Goal: Task Accomplishment & Management: Manage account settings

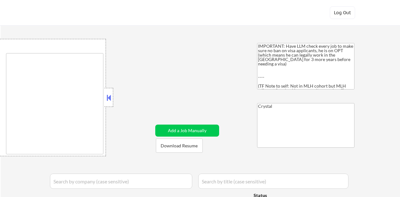
type textarea "country:[GEOGRAPHIC_DATA]"
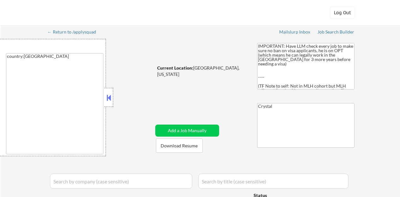
select select ""applied""
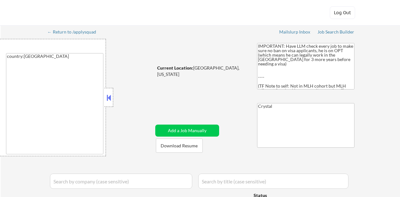
select select ""applied""
select select ""excluded""
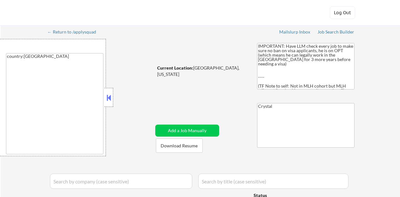
select select ""excluded""
select select ""pending""
select select ""excluded__bad_match_""
select select ""pending""
select select ""excluded__expired_""
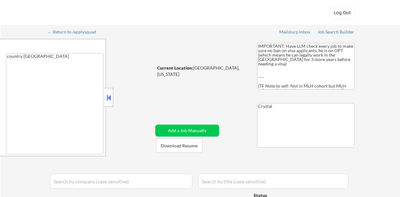
select select ""excluded__other_""
select select ""excluded__bad_match_""
select select ""excluded__expired_""
select select ""excluded""
select select ""pending""
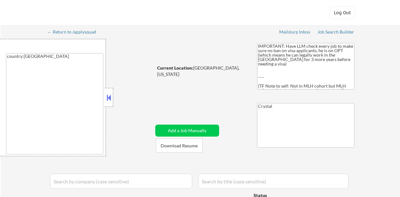
select select ""pending""
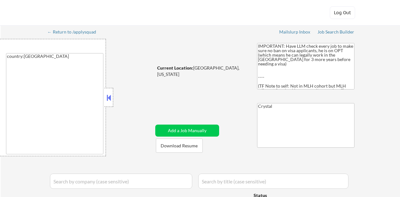
select select ""pending""
select select ""excluded__expired_""
select select ""pending""
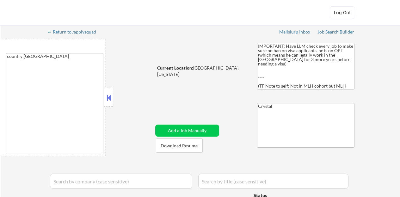
select select ""pending""
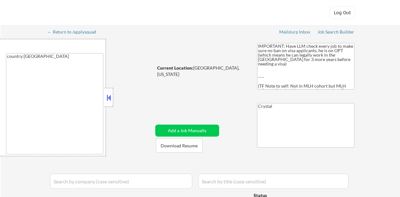
select select ""pending""
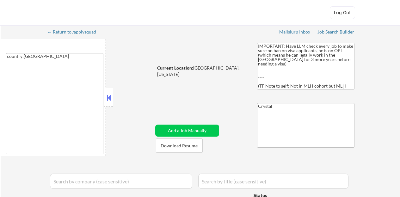
select select ""pending""
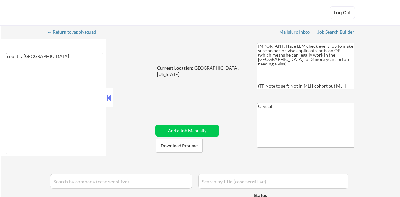
select select ""excluded""
select select ""pending""
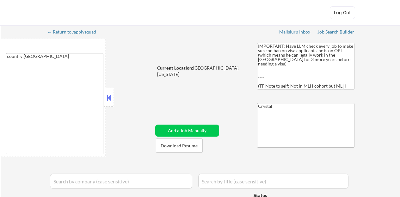
select select ""pending""
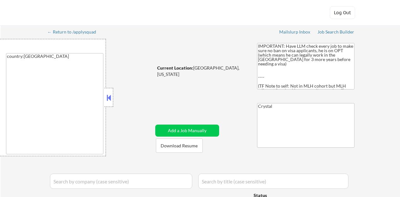
select select ""pending""
select select ""excluded__expired_""
select select ""pending""
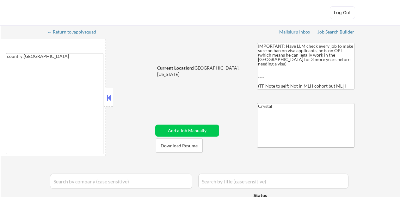
select select ""pending""
select select ""excluded__expired_""
select select ""pending""
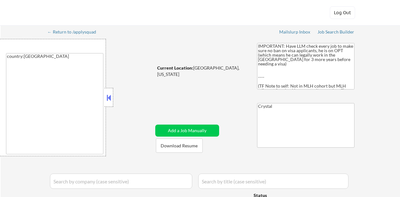
select select ""pending""
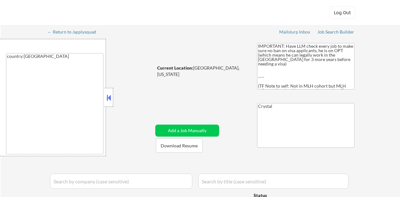
select select ""pending""
select select ""excluded__expired_""
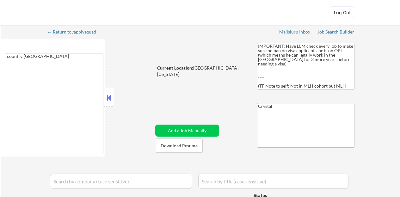
select select ""pending""
select select ""excluded__expired_""
select select ""pending""
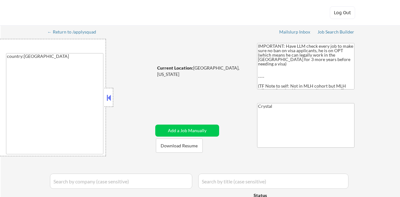
select select ""excluded__bad_match_""
select select ""pending""
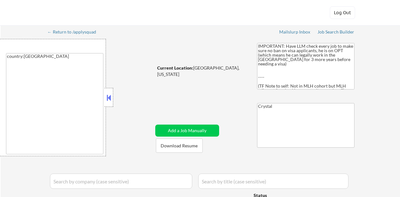
select select ""pending""
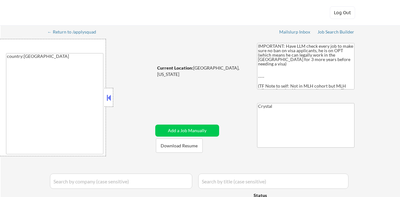
select select ""pending""
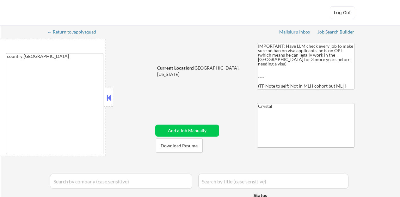
select select ""pending""
select select ""excluded""
select select ""pending""
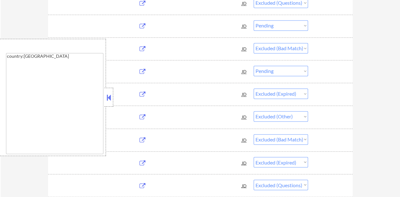
scroll to position [443, 0]
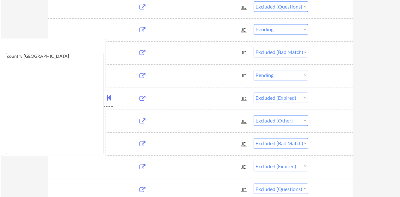
click at [108, 97] on button at bounding box center [108, 97] width 7 height 9
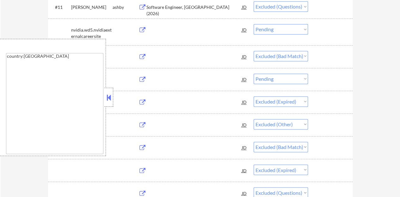
select select ""pending""
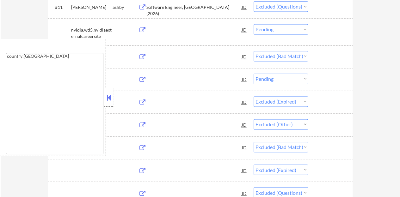
select select ""pending""
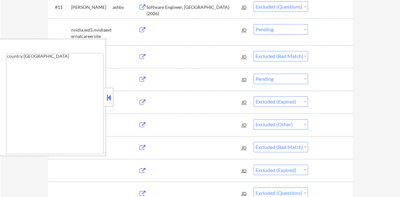
select select ""pending""
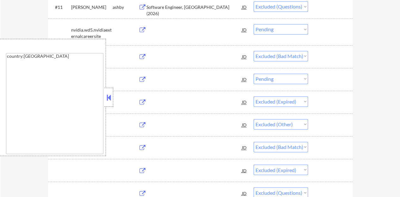
select select ""pending""
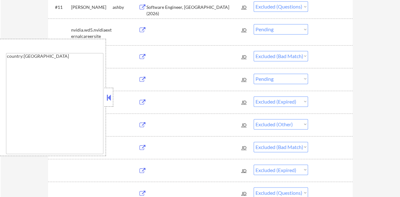
select select ""pending""
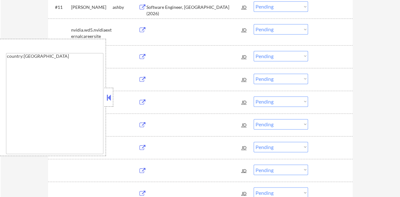
select select ""pending""
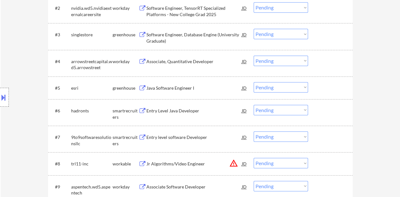
scroll to position [253, 0]
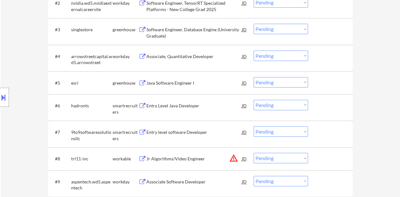
click at [180, 84] on div "Java Software Engineer I" at bounding box center [193, 83] width 95 height 6
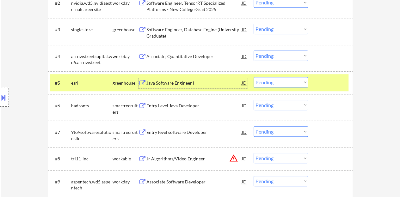
click at [285, 86] on select "Choose an option... Pending Applied Excluded (Questions) Excluded (Expired) Exc…" at bounding box center [281, 82] width 54 height 10
click at [254, 77] on select "Choose an option... Pending Applied Excluded (Questions) Excluded (Expired) Exc…" at bounding box center [281, 82] width 54 height 10
select select ""pending""
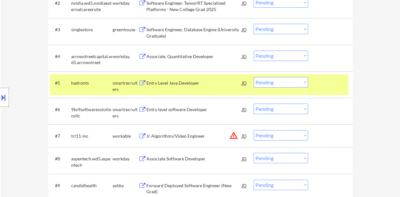
click at [338, 81] on div at bounding box center [331, 82] width 28 height 11
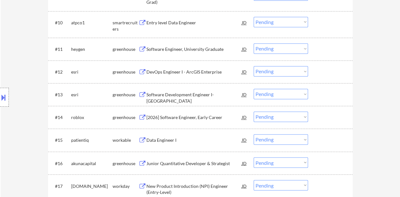
scroll to position [506, 0]
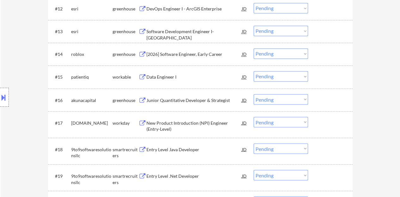
click at [170, 79] on div "Data Engineer I" at bounding box center [193, 77] width 95 height 6
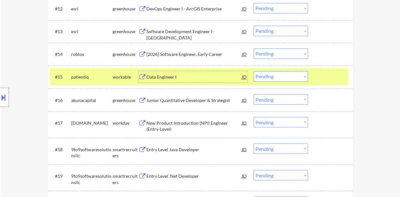
click at [282, 74] on select "Choose an option... Pending Applied Excluded (Questions) Excluded (Expired) Exc…" at bounding box center [281, 76] width 54 height 10
click at [254, 71] on select "Choose an option... Pending Applied Excluded (Questions) Excluded (Expired) Exc…" at bounding box center [281, 76] width 54 height 10
select select ""pending""
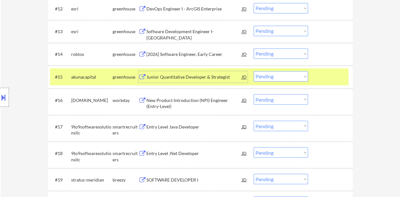
click at [216, 76] on div "Junior Quantitative Developer & Strategist" at bounding box center [193, 77] width 95 height 6
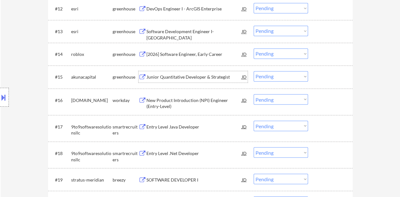
click at [332, 81] on div at bounding box center [331, 76] width 28 height 11
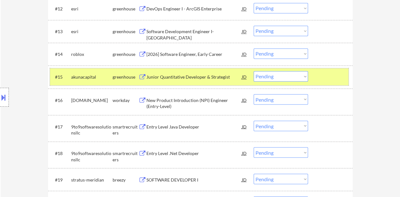
click at [328, 79] on div at bounding box center [331, 76] width 28 height 11
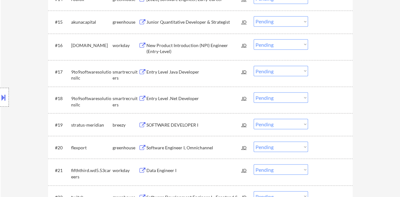
scroll to position [569, 0]
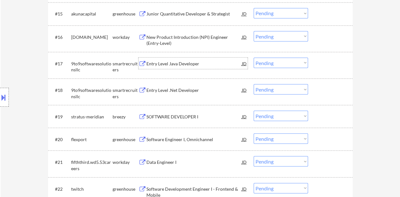
click at [178, 65] on div "Entry Level Java Developer" at bounding box center [193, 63] width 95 height 6
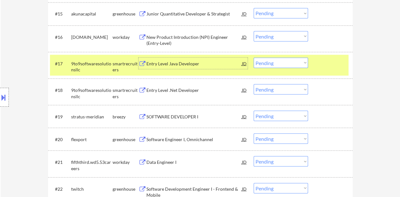
click at [277, 64] on select "Choose an option... Pending Applied Excluded (Questions) Excluded (Expired) Exc…" at bounding box center [281, 63] width 54 height 10
click at [254, 58] on select "Choose an option... Pending Applied Excluded (Questions) Excluded (Expired) Exc…" at bounding box center [281, 63] width 54 height 10
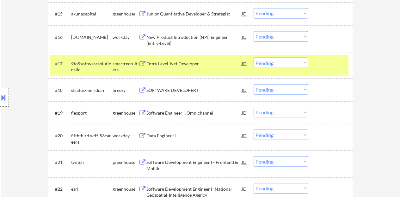
click at [179, 63] on div "Entry Level .Net Developer" at bounding box center [193, 63] width 95 height 6
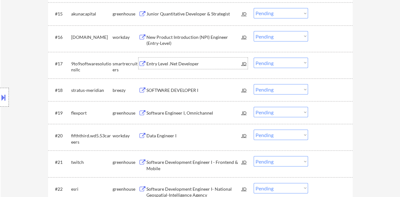
click at [330, 66] on div at bounding box center [331, 63] width 28 height 11
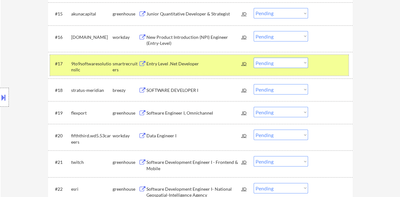
click at [268, 62] on select "Choose an option... Pending Applied Excluded (Questions) Excluded (Expired) Exc…" at bounding box center [281, 63] width 54 height 10
click at [254, 58] on select "Choose an option... Pending Applied Excluded (Questions) Excluded (Expired) Exc…" at bounding box center [281, 63] width 54 height 10
select select ""pending""
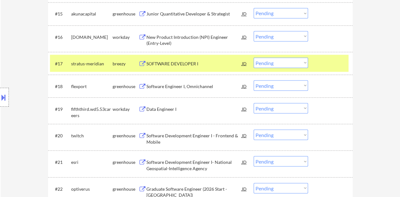
click at [330, 61] on div at bounding box center [331, 63] width 28 height 11
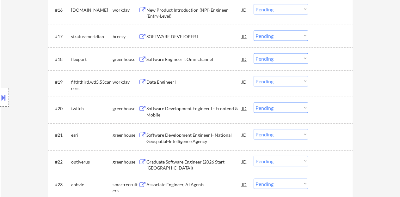
scroll to position [601, 0]
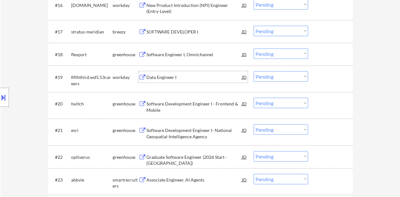
click at [162, 77] on div "Data Engineer I" at bounding box center [193, 77] width 95 height 6
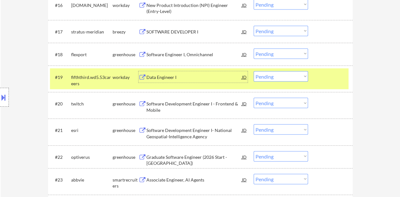
click at [315, 83] on div "#19 fifththird.wd5.53careers workday Data Engineer I JD Choose an option... Pen…" at bounding box center [199, 79] width 298 height 21
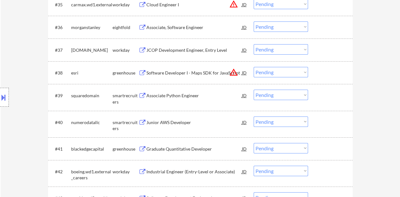
scroll to position [1107, 0]
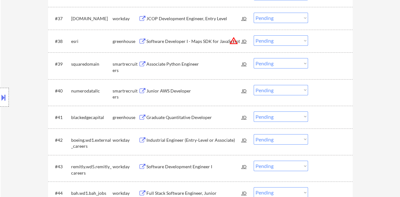
click at [183, 65] on div "Associate Python Engineer" at bounding box center [193, 64] width 95 height 6
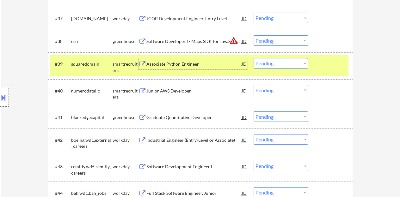
click at [276, 64] on select "Choose an option... Pending Applied Excluded (Questions) Excluded (Expired) Exc…" at bounding box center [281, 63] width 54 height 10
click at [254, 58] on select "Choose an option... Pending Applied Excluded (Questions) Excluded (Expired) Exc…" at bounding box center [281, 63] width 54 height 10
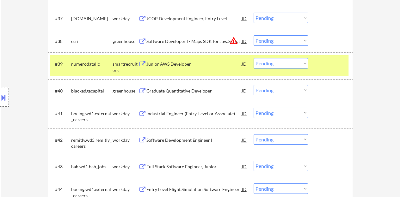
click at [182, 64] on div "Junior AWS Developer" at bounding box center [193, 64] width 95 height 6
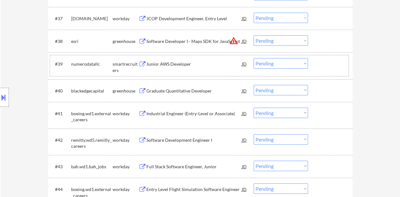
click at [330, 63] on div at bounding box center [331, 63] width 28 height 11
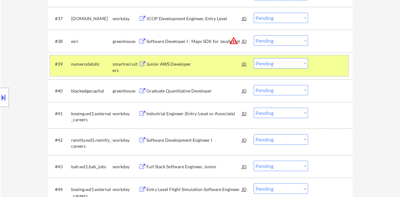
click at [297, 68] on select "Choose an option... Pending Applied Excluded (Questions) Excluded (Expired) Exc…" at bounding box center [281, 63] width 54 height 10
click at [254, 58] on select "Choose an option... Pending Applied Excluded (Questions) Excluded (Expired) Exc…" at bounding box center [281, 63] width 54 height 10
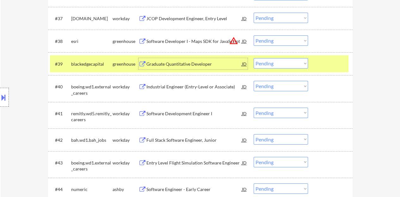
click at [192, 65] on div "Graduate Quantitative Developer" at bounding box center [193, 64] width 95 height 6
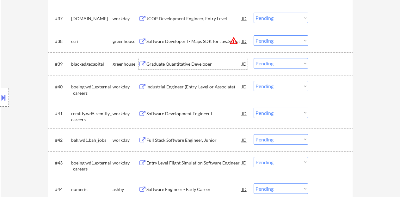
click at [312, 61] on div "#39 blackedgecapital greenhouse Graduate Quantitative Developer JD warning_ambe…" at bounding box center [199, 63] width 298 height 17
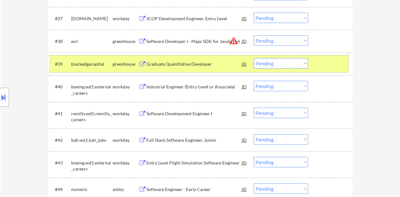
click at [281, 65] on select "Choose an option... Pending Applied Excluded (Questions) Excluded (Expired) Exc…" at bounding box center [281, 63] width 54 height 10
click at [254, 58] on select "Choose an option... Pending Applied Excluded (Questions) Excluded (Expired) Exc…" at bounding box center [281, 63] width 54 height 10
select select ""pending""
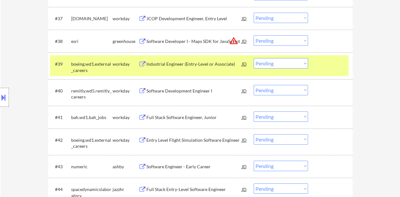
click at [339, 64] on div at bounding box center [331, 63] width 28 height 11
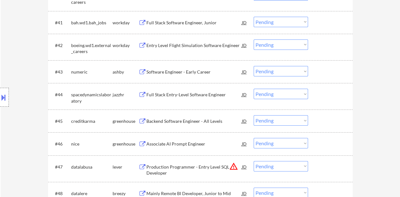
scroll to position [1170, 0]
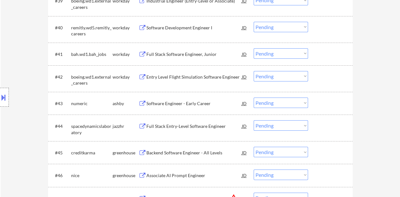
click at [192, 100] on div "Software Engineer - Early Career" at bounding box center [193, 103] width 95 height 11
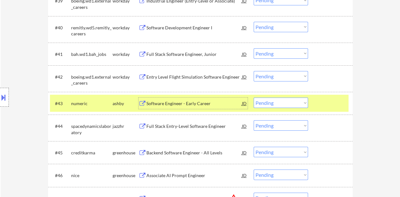
click at [296, 100] on select "Choose an option... Pending Applied Excluded (Questions) Excluded (Expired) Exc…" at bounding box center [281, 103] width 54 height 10
click at [254, 98] on select "Choose an option... Pending Applied Excluded (Questions) Excluded (Expired) Exc…" at bounding box center [281, 103] width 54 height 10
select select ""pending""
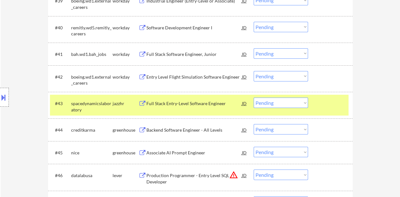
scroll to position [1201, 0]
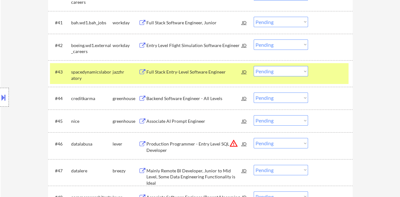
click at [327, 78] on div "#43 spacedynamicslaboratory jazzhr Full Stack Entry-Level Software Engineer JD …" at bounding box center [199, 73] width 298 height 21
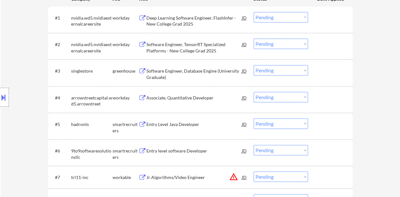
scroll to position [253, 0]
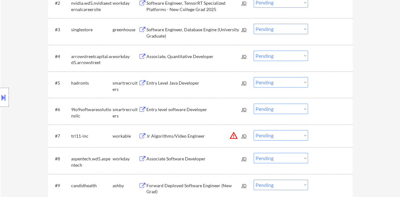
click at [179, 28] on div "Software Engineer, Database Engine (University Graduate)" at bounding box center [193, 33] width 95 height 12
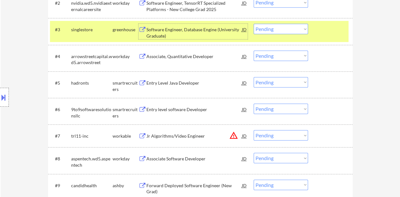
click at [190, 28] on div "Software Engineer, Database Engine (University Graduate)" at bounding box center [193, 33] width 95 height 12
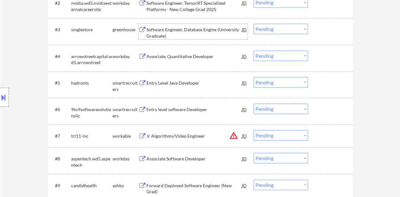
click at [279, 29] on select "Choose an option... Pending Applied Excluded (Questions) Excluded (Expired) Exc…" at bounding box center [281, 29] width 54 height 10
click at [254, 24] on select "Choose an option... Pending Applied Excluded (Questions) Excluded (Expired) Exc…" at bounding box center [281, 29] width 54 height 10
select select ""pending""
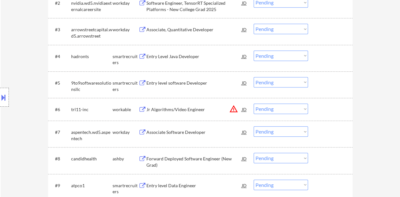
scroll to position [221, 0]
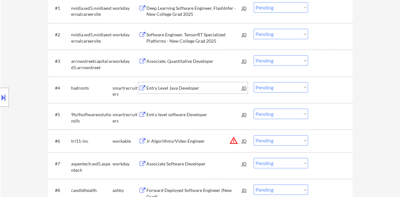
click at [182, 87] on div "Entry Level Java Developer" at bounding box center [193, 88] width 95 height 6
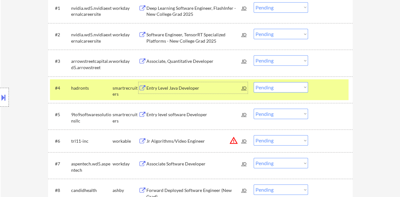
click at [274, 84] on select "Choose an option... Pending Applied Excluded (Questions) Excluded (Expired) Exc…" at bounding box center [281, 87] width 54 height 10
click at [254, 82] on select "Choose an option... Pending Applied Excluded (Questions) Excluded (Expired) Exc…" at bounding box center [281, 87] width 54 height 10
select select ""pending""
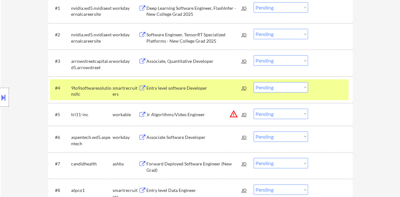
click at [334, 87] on div at bounding box center [331, 87] width 28 height 11
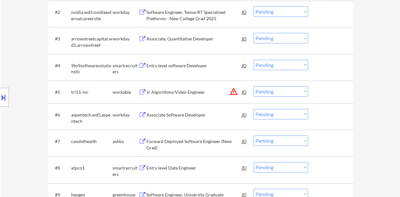
scroll to position [253, 0]
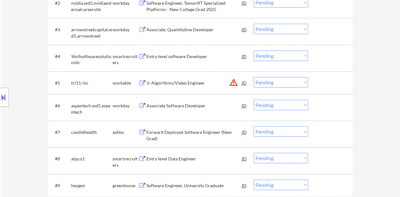
click at [187, 104] on div "Associate Software Developer" at bounding box center [193, 106] width 95 height 6
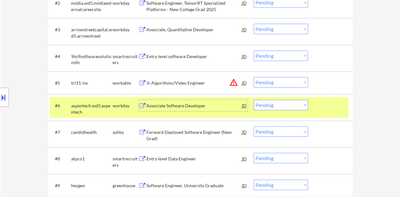
click at [300, 105] on select "Choose an option... Pending Applied Excluded (Questions) Excluded (Expired) Exc…" at bounding box center [281, 105] width 54 height 10
click at [254, 100] on select "Choose an option... Pending Applied Excluded (Questions) Excluded (Expired) Exc…" at bounding box center [281, 105] width 54 height 10
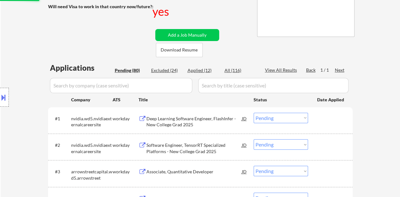
scroll to position [63, 0]
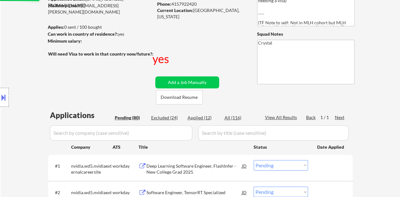
select select ""pending""
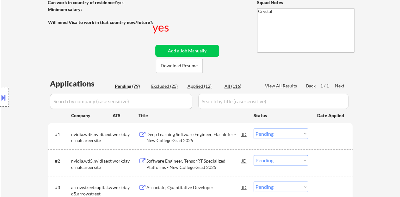
scroll to position [158, 0]
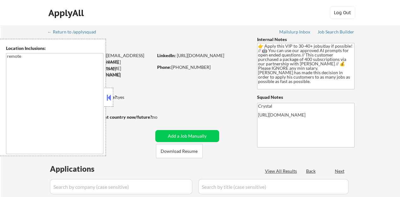
type textarea "remote"
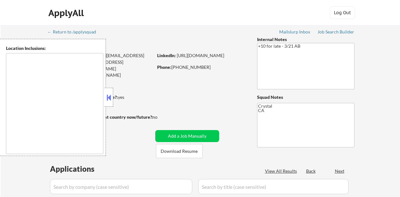
type textarea "[GEOGRAPHIC_DATA], [GEOGRAPHIC_DATA] [GEOGRAPHIC_DATA], [GEOGRAPHIC_DATA] [GEOG…"
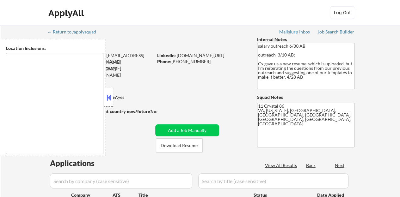
type textarea "Springfield, VA Annandale, VA Burke, VA West Springfield, VA Franconia, VA Lort…"
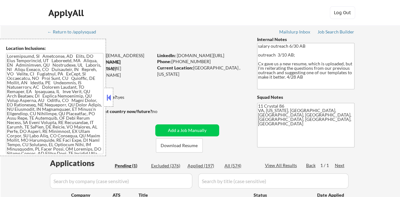
click at [107, 95] on button at bounding box center [108, 97] width 7 height 9
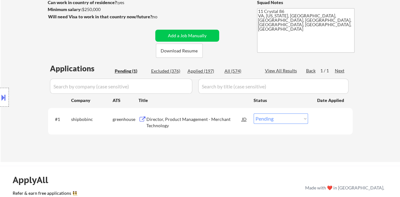
scroll to position [126, 0]
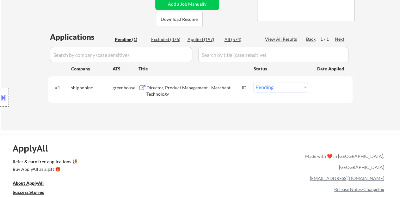
click at [164, 80] on div "#1 shipbobinc greenhouse Director, Product Management - Merchant Technology JD …" at bounding box center [199, 89] width 298 height 21
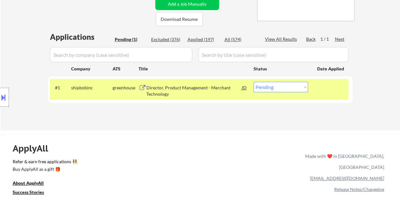
click at [169, 86] on div "Director, Product Management - Merchant Technology" at bounding box center [193, 91] width 95 height 12
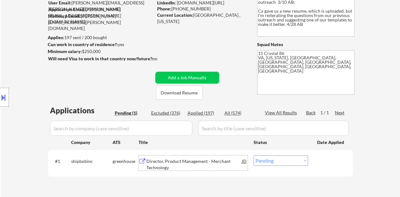
scroll to position [95, 0]
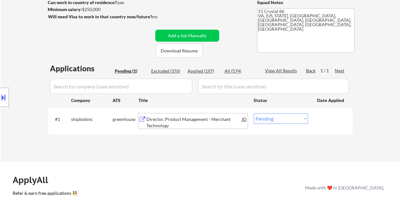
click at [290, 120] on select "Choose an option... Pending Applied Excluded (Questions) Excluded (Expired) Exc…" at bounding box center [281, 118] width 54 height 10
select select ""applied""
click at [254, 113] on select "Choose an option... Pending Applied Excluded (Questions) Excluded (Expired) Exc…" at bounding box center [281, 118] width 54 height 10
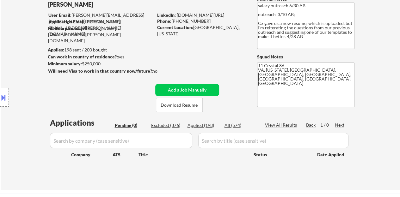
scroll to position [32, 0]
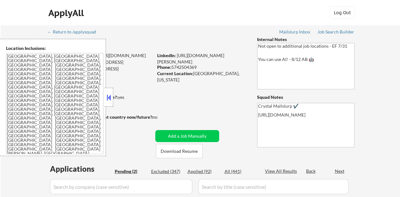
select select ""pending""
click at [109, 98] on button at bounding box center [108, 97] width 7 height 9
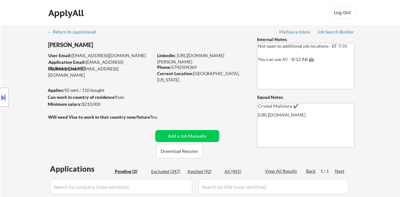
click at [109, 98] on div "Location Inclusions: Royal Oak, MI Ferndale, MI Oak Park, MI Southfield, MI Ber…" at bounding box center [56, 97] width 113 height 117
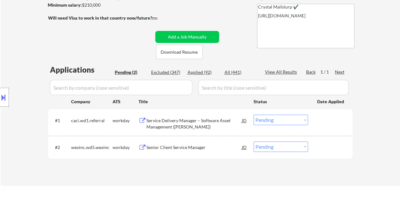
scroll to position [126, 0]
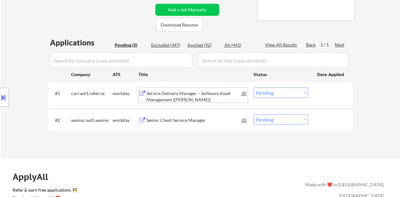
click at [167, 99] on div "Service Delivery Manager – Software Asset Management (SAM)" at bounding box center [193, 96] width 95 height 12
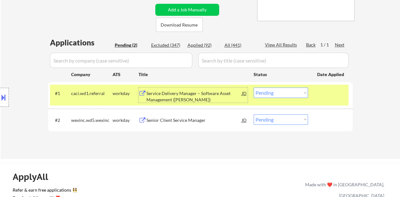
drag, startPoint x: 319, startPoint y: 97, endPoint x: 251, endPoint y: 101, distance: 67.8
click at [319, 97] on div at bounding box center [331, 93] width 28 height 11
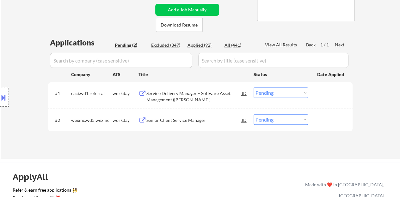
click at [161, 120] on div "Senior Client Service Manager" at bounding box center [193, 120] width 95 height 6
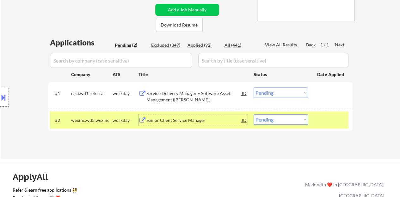
click at [293, 120] on select "Choose an option... Pending Applied Excluded (Questions) Excluded (Expired) Exc…" at bounding box center [281, 119] width 54 height 10
select select ""excluded__bad_match_""
click at [254, 114] on select "Choose an option... Pending Applied Excluded (Questions) Excluded (Expired) Exc…" at bounding box center [281, 119] width 54 height 10
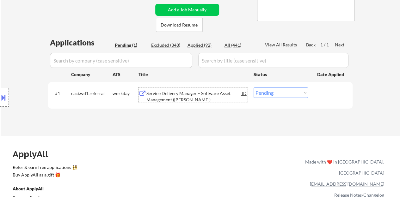
click at [181, 87] on div "#1 caci.wd1.referral workday Service Delivery Manager – Software Asset Manageme…" at bounding box center [199, 95] width 298 height 21
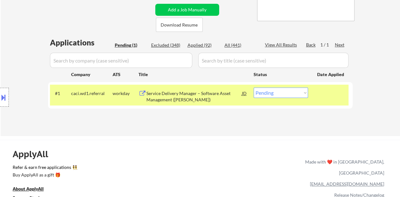
click at [202, 143] on div "ApplyAll Refer & earn free applications 👯‍♀️ Buy ApplyAll as a gift 🎁 About App…" at bounding box center [200, 189] width 400 height 98
click at [214, 89] on div "Service Delivery Manager – Software Asset Management (SAM)" at bounding box center [193, 95] width 95 height 15
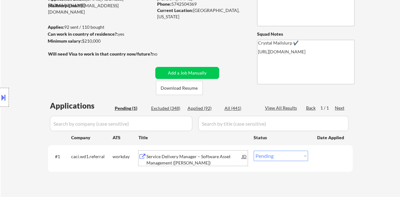
scroll to position [95, 0]
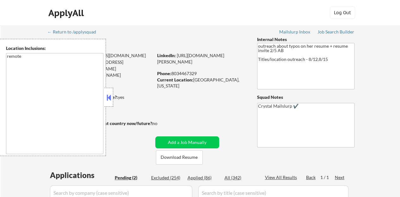
select select ""pending""
click at [108, 95] on button at bounding box center [108, 97] width 7 height 9
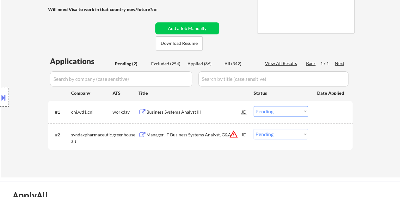
scroll to position [126, 0]
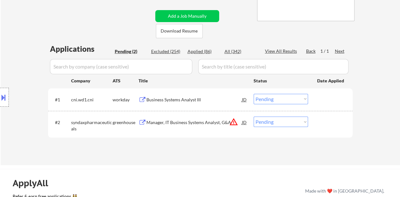
click at [178, 124] on div "Manager, IT Business Systems Analyst, G&A" at bounding box center [193, 123] width 95 height 6
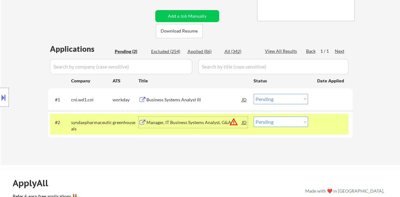
click at [269, 121] on select "Choose an option... Pending Applied Excluded (Questions) Excluded (Expired) Exc…" at bounding box center [281, 122] width 54 height 10
select select ""excluded__expired_""
click at [254, 117] on select "Choose an option... Pending Applied Excluded (Questions) Excluded (Expired) Exc…" at bounding box center [281, 122] width 54 height 10
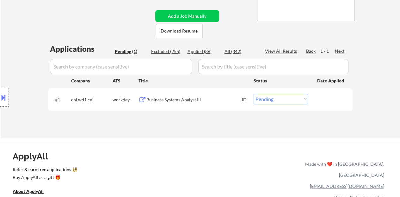
click at [160, 98] on div "Business Systems Analyst III" at bounding box center [193, 100] width 95 height 6
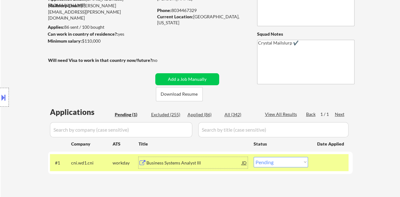
scroll to position [95, 0]
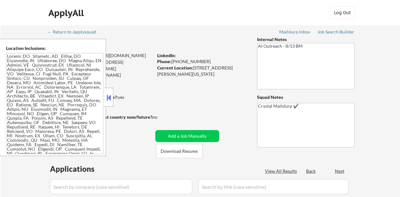
select select ""pending""
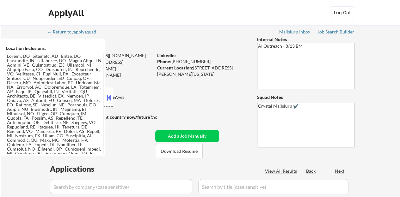
select select ""pending""
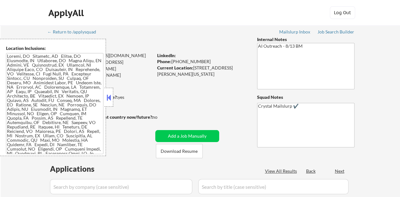
select select ""pending""
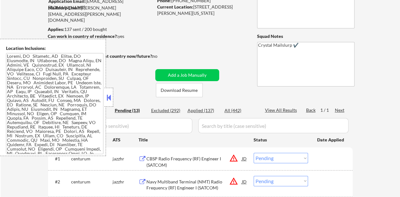
scroll to position [63, 0]
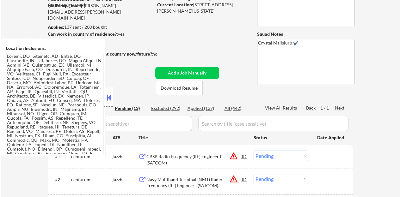
click at [108, 94] on button at bounding box center [108, 97] width 7 height 9
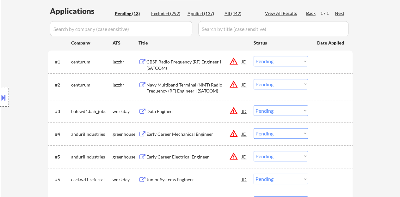
scroll to position [221, 0]
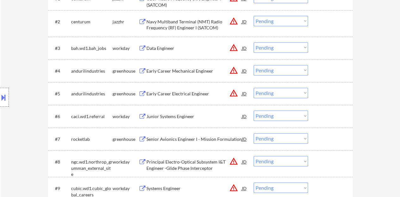
click at [176, 71] on div "Early Career Mechanical Engineer" at bounding box center [193, 71] width 95 height 6
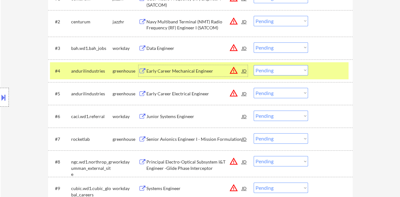
click at [0, 98] on button at bounding box center [3, 97] width 7 height 10
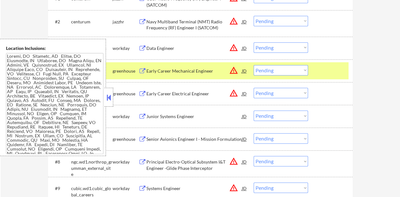
click at [111, 99] on button at bounding box center [108, 97] width 7 height 9
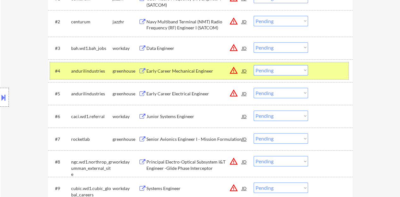
click at [285, 64] on div "#4 andurilindustries greenhouse Early Career Mechanical Engineer JD warning_amb…" at bounding box center [199, 70] width 298 height 17
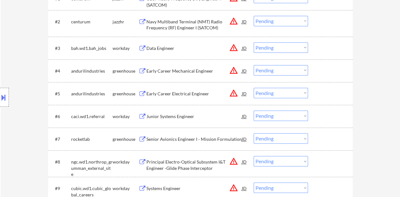
click at [287, 73] on select "Choose an option... Pending Applied Excluded (Questions) Excluded (Expired) Exc…" at bounding box center [281, 70] width 54 height 10
click at [254, 65] on select "Choose an option... Pending Applied Excluded (Questions) Excluded (Expired) Exc…" at bounding box center [281, 70] width 54 height 10
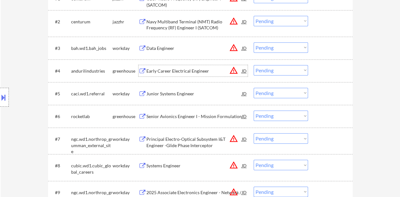
click at [176, 70] on div "Early Career Electrical Engineer" at bounding box center [193, 71] width 95 height 6
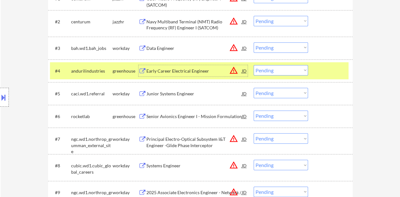
click at [274, 65] on select "Choose an option... Pending Applied Excluded (Questions) Excluded (Expired) Exc…" at bounding box center [281, 70] width 54 height 10
click at [254, 65] on select "Choose an option... Pending Applied Excluded (Questions) Excluded (Expired) Exc…" at bounding box center [281, 70] width 54 height 10
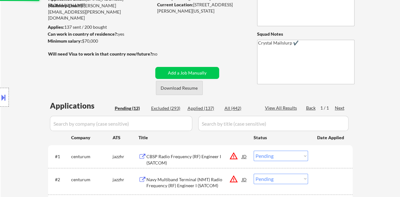
scroll to position [32, 0]
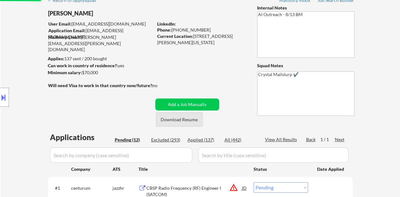
select select ""pending""
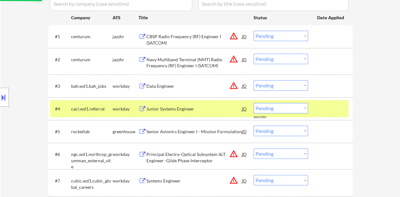
scroll to position [190, 0]
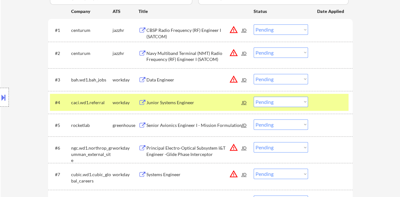
click at [335, 102] on div at bounding box center [331, 102] width 28 height 11
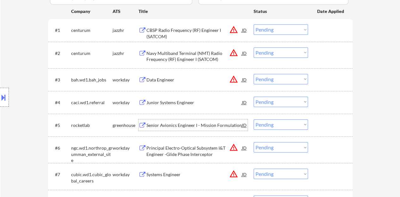
click at [188, 125] on div "Senior Avionics Engineer I - Mission Formulation" at bounding box center [193, 125] width 95 height 6
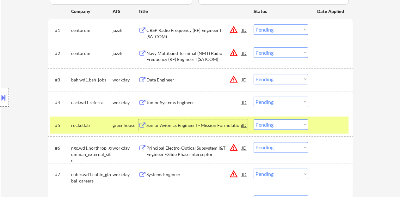
click at [2, 94] on button at bounding box center [3, 97] width 7 height 10
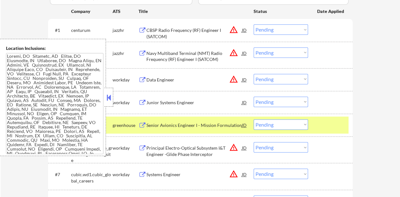
click at [111, 99] on button at bounding box center [108, 97] width 7 height 9
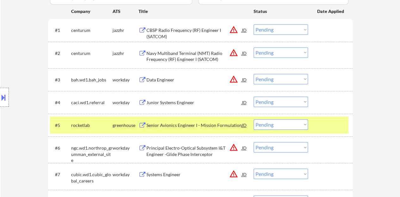
click at [297, 123] on select "Choose an option... Pending Applied Excluded (Questions) Excluded (Expired) Exc…" at bounding box center [281, 125] width 54 height 10
click at [254, 120] on select "Choose an option... Pending Applied Excluded (Questions) Excluded (Expired) Exc…" at bounding box center [281, 125] width 54 height 10
select select ""pending""
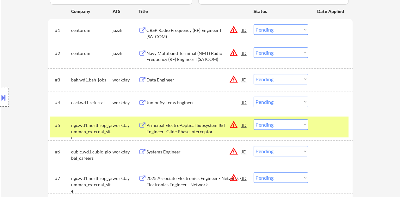
click at [330, 127] on div at bounding box center [331, 125] width 28 height 11
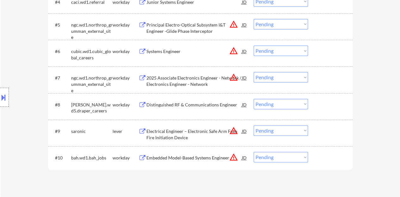
scroll to position [285, 0]
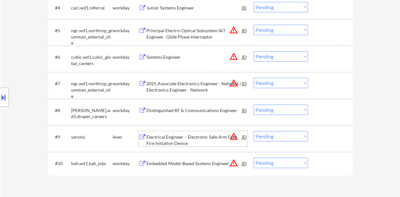
click at [182, 136] on div "Electrical Engineer – Electronic Safe Arm Fuze Fire Initiation Device" at bounding box center [193, 140] width 95 height 12
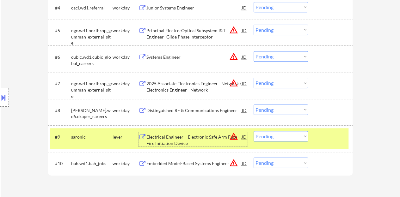
click at [1, 97] on button at bounding box center [3, 97] width 7 height 10
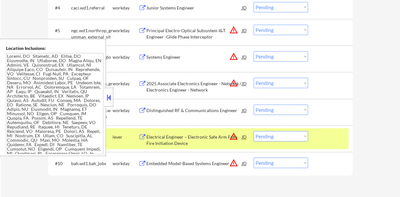
scroll to position [72, 0]
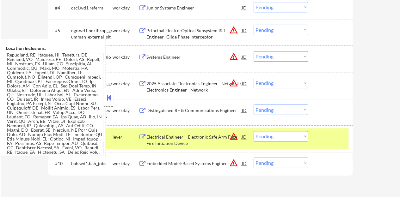
click at [110, 97] on button at bounding box center [108, 97] width 7 height 9
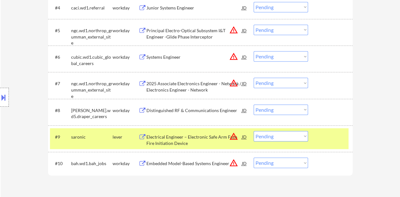
click at [281, 136] on select "Choose an option... Pending Applied Excluded (Questions) Excluded (Expired) Exc…" at bounding box center [281, 136] width 54 height 10
click at [254, 131] on select "Choose an option... Pending Applied Excluded (Questions) Excluded (Expired) Exc…" at bounding box center [281, 136] width 54 height 10
select select ""pending""
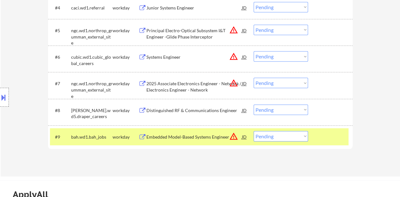
click at [334, 136] on div at bounding box center [331, 136] width 28 height 11
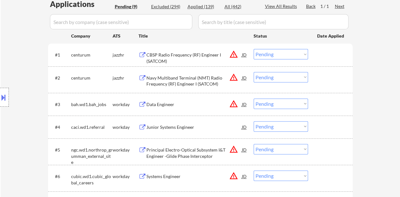
scroll to position [126, 0]
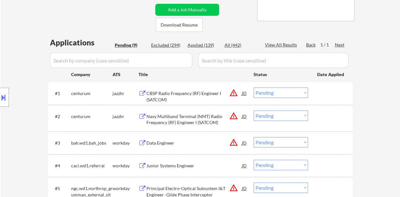
click at [181, 93] on div "CBSP Radio Frequency (RF) Engineer I (SATCOM)" at bounding box center [193, 96] width 95 height 12
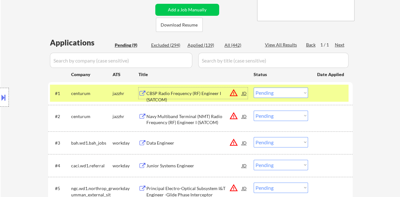
click at [1, 94] on button at bounding box center [3, 97] width 7 height 10
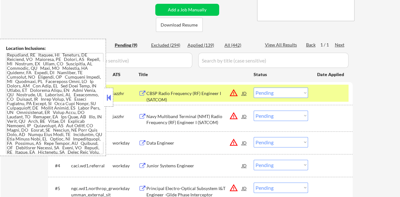
scroll to position [165, 0]
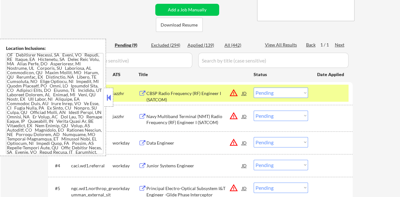
click at [110, 98] on button at bounding box center [108, 97] width 7 height 9
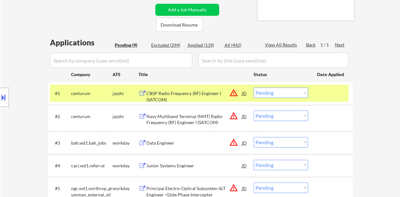
click at [304, 92] on select "Choose an option... Pending Applied Excluded (Questions) Excluded (Expired) Exc…" at bounding box center [281, 93] width 54 height 10
click at [254, 88] on select "Choose an option... Pending Applied Excluded (Questions) Excluded (Expired) Exc…" at bounding box center [281, 93] width 54 height 10
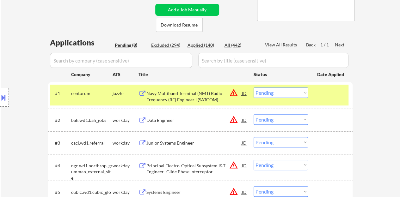
click at [187, 92] on div "Navy Multiband Terminal (NMT) Radio Frequency (RF) Engineer I (SATCOM)" at bounding box center [193, 96] width 95 height 12
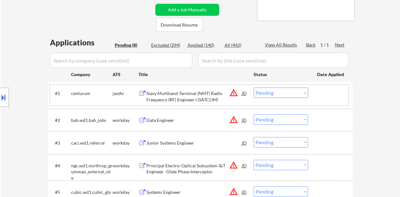
click at [318, 92] on div at bounding box center [331, 93] width 28 height 11
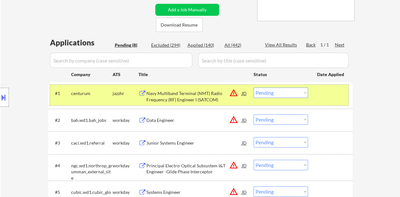
click at [269, 92] on select "Choose an option... Pending Applied Excluded (Questions) Excluded (Expired) Exc…" at bounding box center [281, 93] width 54 height 10
click at [254, 88] on select "Choose an option... Pending Applied Excluded (Questions) Excluded (Expired) Exc…" at bounding box center [281, 93] width 54 height 10
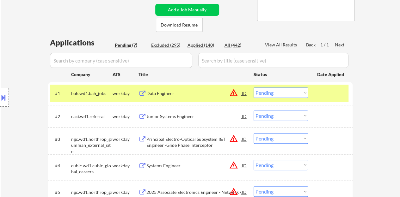
click at [171, 94] on div "Data Engineer" at bounding box center [193, 93] width 95 height 6
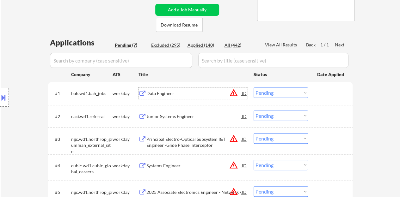
click at [326, 95] on div at bounding box center [331, 93] width 28 height 11
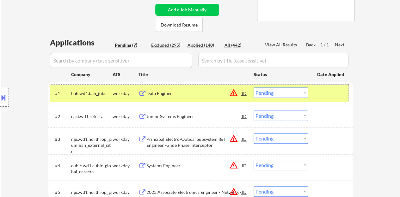
click at [288, 95] on select "Choose an option... Pending Applied Excluded (Questions) Excluded (Expired) Exc…" at bounding box center [281, 93] width 54 height 10
click at [254, 88] on select "Choose an option... Pending Applied Excluded (Questions) Excluded (Expired) Exc…" at bounding box center [281, 93] width 54 height 10
select select ""pending""
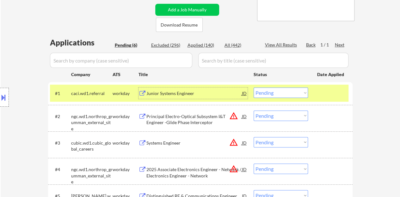
click at [174, 91] on div "Junior Systems Engineer" at bounding box center [193, 93] width 95 height 6
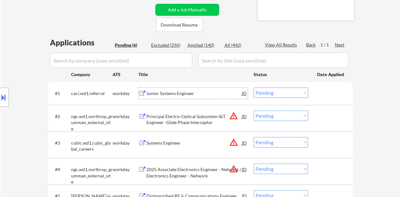
click at [330, 97] on div at bounding box center [331, 93] width 28 height 11
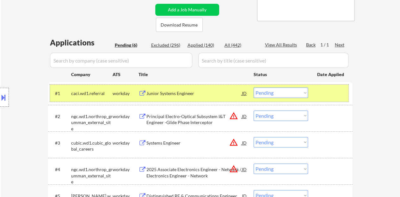
click at [324, 95] on div at bounding box center [331, 93] width 28 height 11
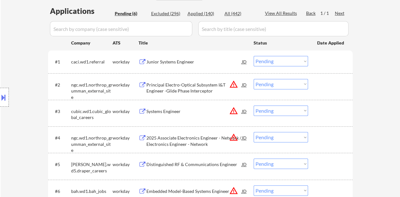
scroll to position [221, 0]
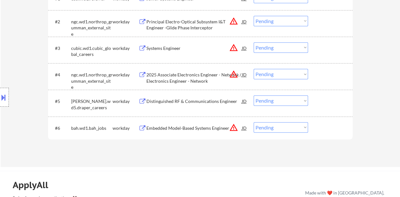
click at [151, 46] on div "Systems Engineer" at bounding box center [193, 48] width 95 height 6
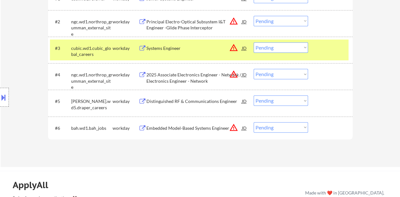
click at [0, 94] on button at bounding box center [3, 97] width 7 height 10
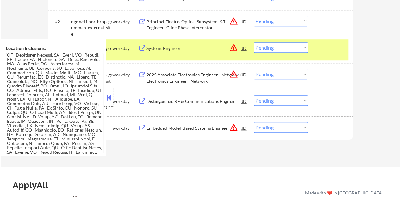
click at [107, 103] on div at bounding box center [108, 97] width 9 height 19
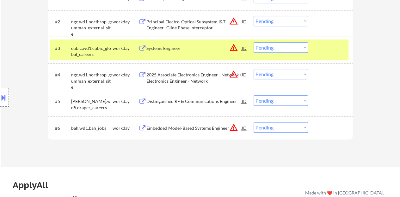
click at [275, 47] on select "Choose an option... Pending Applied Excluded (Questions) Excluded (Expired) Exc…" at bounding box center [281, 47] width 54 height 10
click at [254, 42] on select "Choose an option... Pending Applied Excluded (Questions) Excluded (Expired) Exc…" at bounding box center [281, 47] width 54 height 10
select select ""pending""
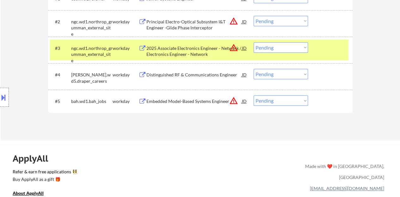
click at [334, 42] on div "#3 ngc.wd1.northrop_grumman_external_site workday 2025 Associate Electronics En…" at bounding box center [199, 50] width 298 height 21
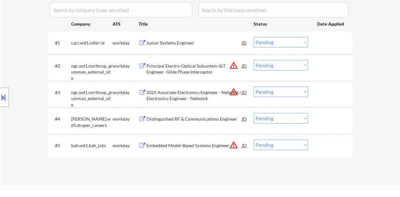
scroll to position [158, 0]
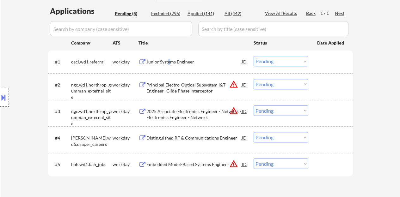
click at [169, 61] on div "Junior Systems Engineer" at bounding box center [193, 62] width 95 height 6
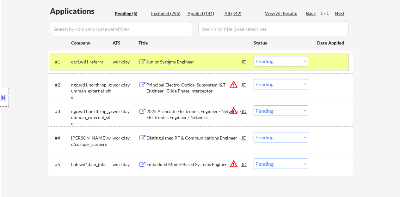
click at [326, 67] on div at bounding box center [331, 61] width 28 height 11
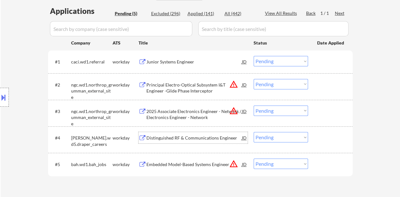
click at [177, 138] on div "Distinguished RF & Communications Engineer" at bounding box center [193, 138] width 95 height 6
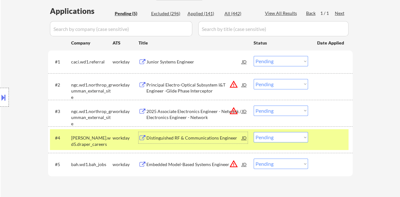
click at [4, 95] on button at bounding box center [3, 97] width 7 height 10
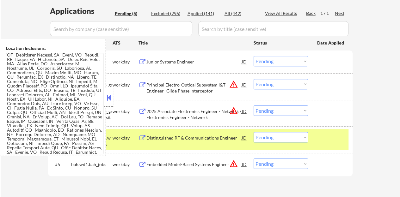
scroll to position [0, 0]
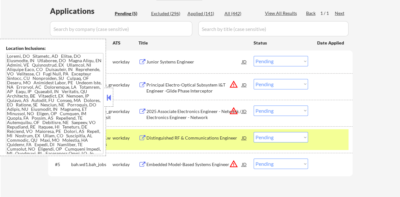
click at [107, 94] on button at bounding box center [108, 97] width 7 height 9
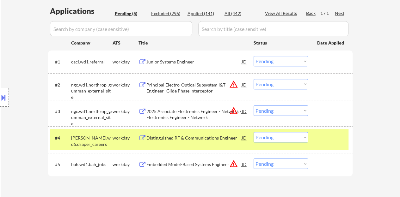
click at [288, 142] on select "Choose an option... Pending Applied Excluded (Questions) Excluded (Expired) Exc…" at bounding box center [281, 137] width 54 height 10
click at [254, 132] on select "Choose an option... Pending Applied Excluded (Questions) Excluded (Expired) Exc…" at bounding box center [281, 137] width 54 height 10
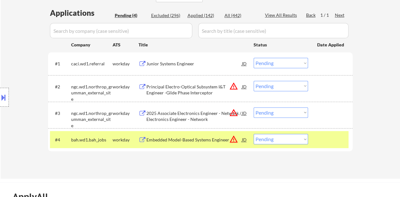
scroll to position [158, 0]
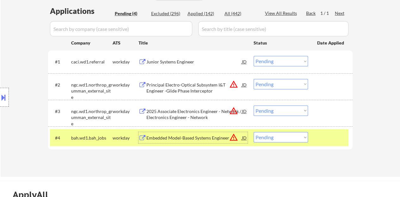
click at [204, 136] on div "Embedded Model-Based Systems Engineer" at bounding box center [193, 138] width 95 height 6
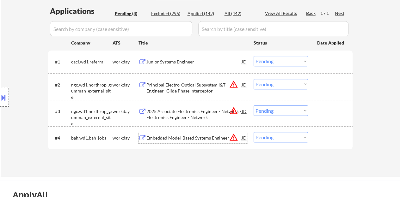
click at [332, 146] on div "#4 bah.wd1.bah_jobs workday Embedded Model-Based Systems Engineer JD warning_am…" at bounding box center [200, 137] width 304 height 23
click at [282, 139] on select "Choose an option... Pending Applied Excluded (Questions) Excluded (Expired) Exc…" at bounding box center [281, 137] width 54 height 10
select select ""excluded__expired_""
click at [254, 132] on select "Choose an option... Pending Applied Excluded (Questions) Excluded (Expired) Exc…" at bounding box center [281, 137] width 54 height 10
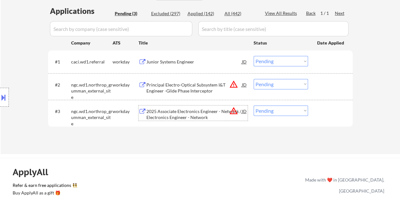
click at [201, 113] on div "2025 Associate Electronics Engineer - Network / Electronics Engineer - Network" at bounding box center [193, 114] width 95 height 12
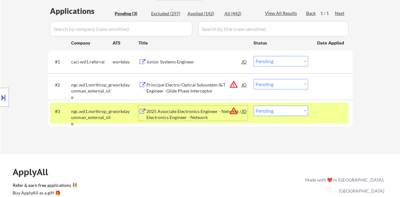
click at [266, 115] on div "#3 ngc.wd1.northrop_grumman_external_site workday 2025 Associate Electronics En…" at bounding box center [199, 113] width 298 height 21
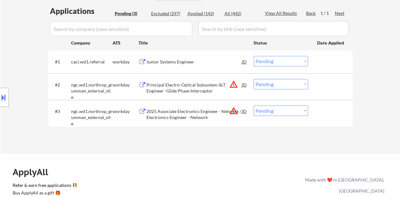
click at [267, 111] on select "Choose an option... Pending Applied Excluded (Questions) Excluded (Expired) Exc…" at bounding box center [281, 111] width 54 height 10
select select ""excluded__expired_""
click at [254, 106] on select "Choose an option... Pending Applied Excluded (Questions) Excluded (Expired) Exc…" at bounding box center [281, 111] width 54 height 10
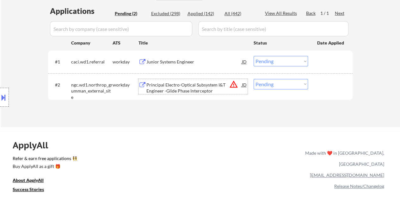
click at [181, 88] on div "Principal Electro-Optical Subsystem I&T Engineer -Glide Phase Interceptor" at bounding box center [193, 88] width 95 height 12
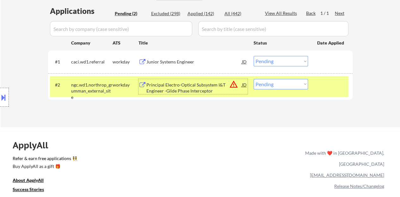
click at [283, 84] on select "Choose an option... Pending Applied Excluded (Questions) Excluded (Expired) Exc…" at bounding box center [281, 84] width 54 height 10
select select ""excluded__bad_match_""
click at [254, 79] on select "Choose an option... Pending Applied Excluded (Questions) Excluded (Expired) Exc…" at bounding box center [281, 84] width 54 height 10
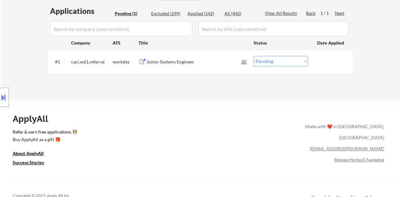
click at [167, 66] on div "Junior Systems Engineer" at bounding box center [193, 61] width 95 height 11
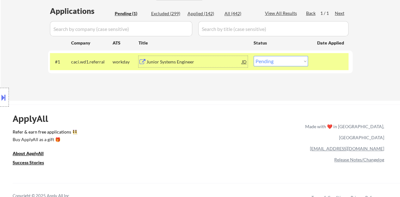
click at [239, 158] on div "ApplyAll Refer & earn free applications 👯‍♀️ Buy ApplyAll as a gift 🎁 About App…" at bounding box center [200, 159] width 400 height 100
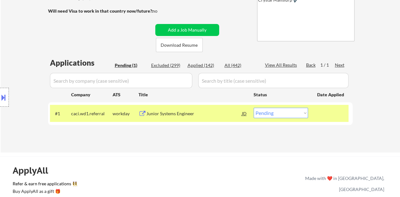
scroll to position [95, 0]
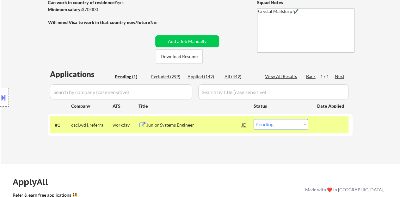
click at [213, 151] on div "Applications Pending (1) Excluded (299) Applied (142) All (442) View All Result…" at bounding box center [200, 110] width 304 height 83
click at [336, 122] on div at bounding box center [331, 124] width 28 height 11
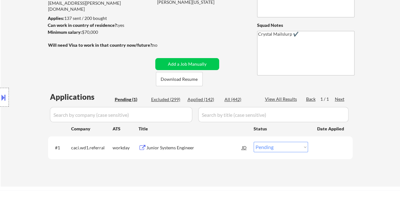
scroll to position [63, 0]
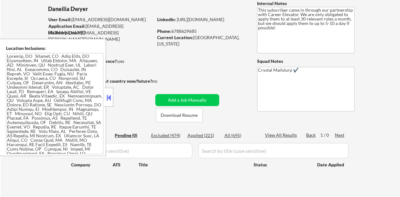
scroll to position [63, 0]
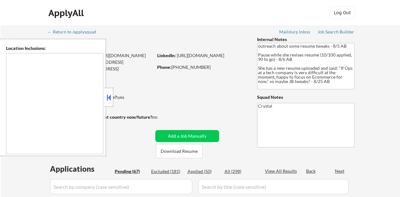
type textarea "[GEOGRAPHIC_DATA], [GEOGRAPHIC_DATA] [GEOGRAPHIC_DATA], [GEOGRAPHIC_DATA] [GEOG…"
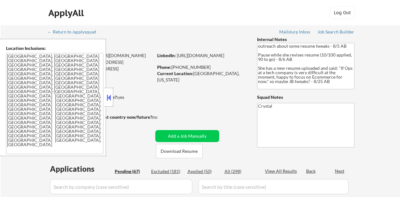
select select ""pending""
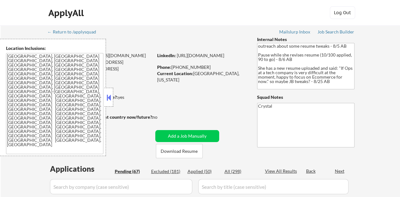
select select ""pending""
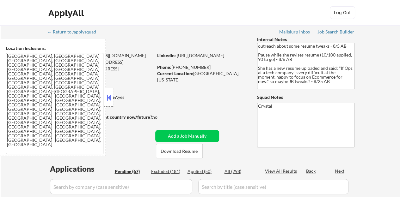
select select ""pending""
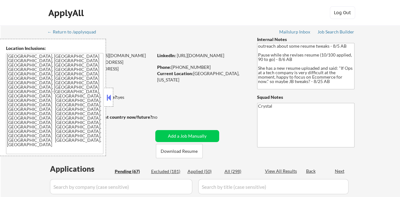
select select ""pending""
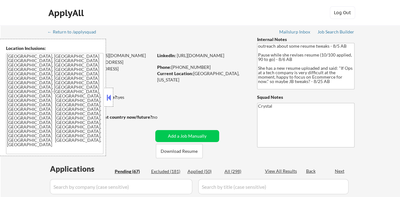
select select ""pending""
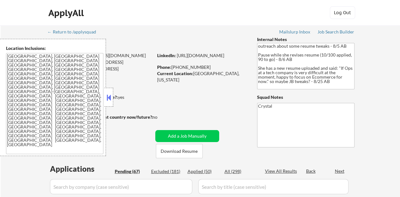
select select ""pending""
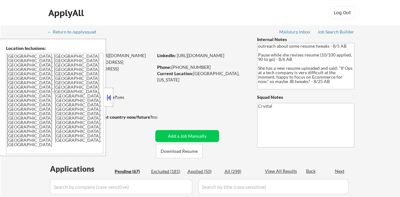
select select ""pending""
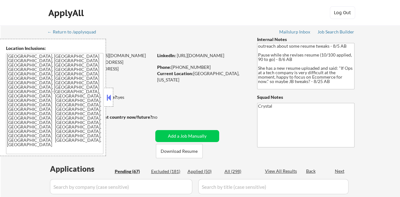
select select ""pending""
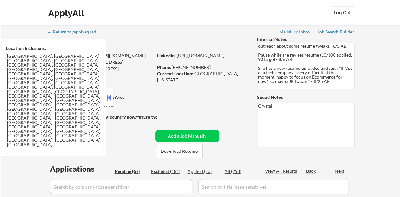
select select ""pending""
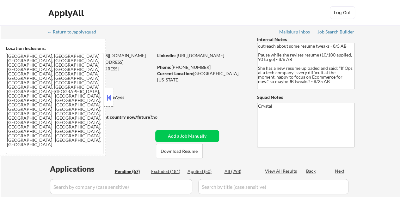
select select ""pending""
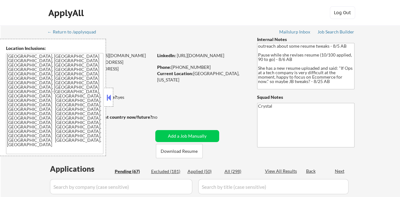
select select ""pending""
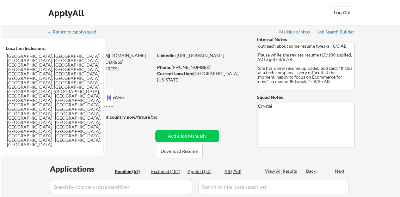
select select ""pending""
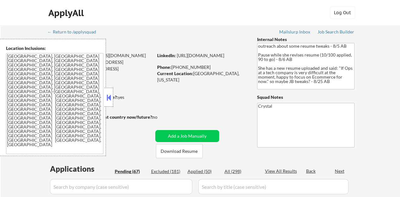
select select ""pending""
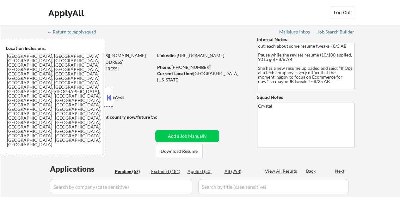
select select ""pending""
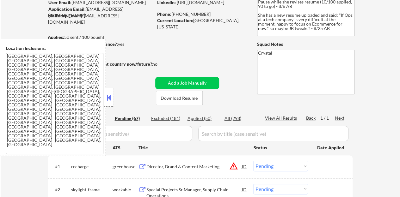
scroll to position [63, 0]
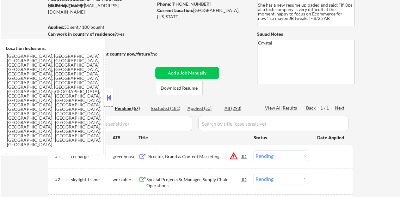
click at [110, 97] on button at bounding box center [108, 97] width 7 height 9
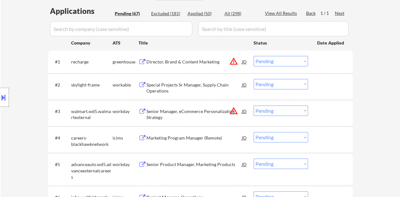
scroll to position [221, 0]
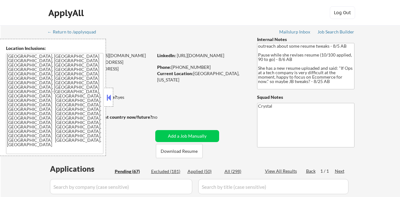
select select ""pending""
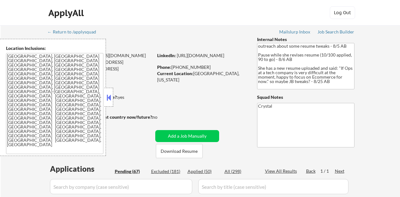
select select ""pending""
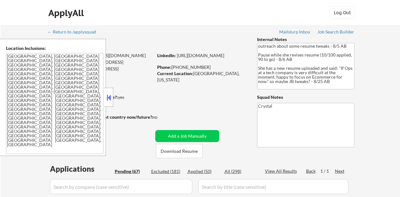
select select ""pending""
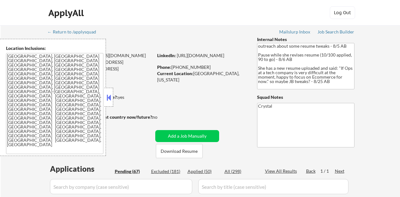
select select ""pending""
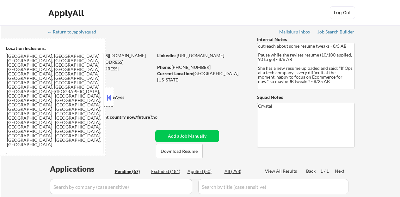
select select ""pending""
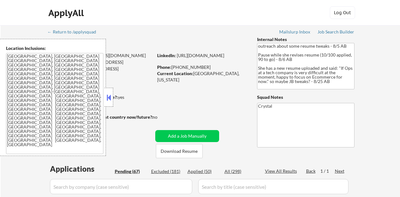
select select ""pending""
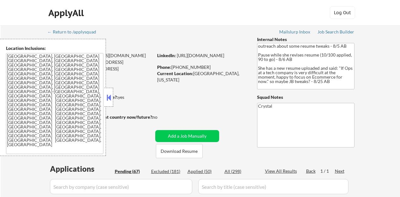
select select ""pending""
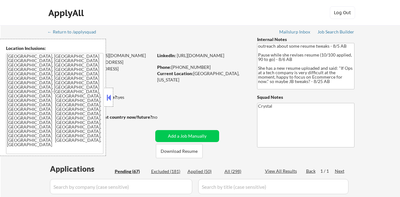
select select ""pending""
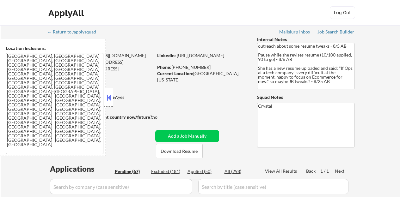
select select ""pending""
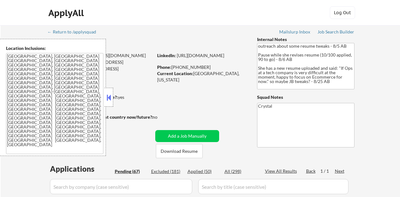
select select ""pending""
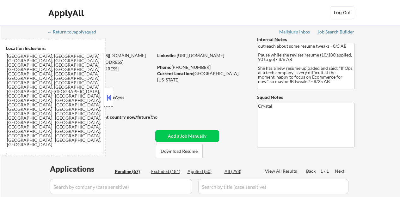
select select ""pending""
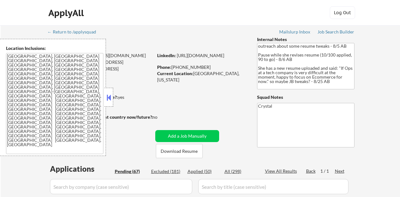
select select ""pending""
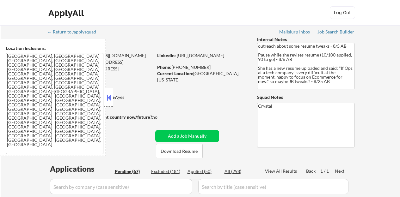
select select ""pending""
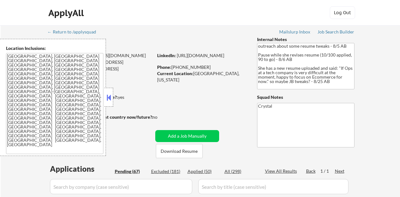
select select ""pending""
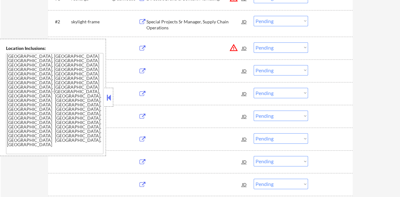
scroll to position [221, 0]
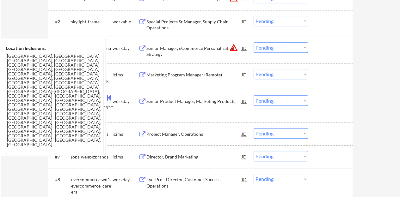
click at [112, 97] on button at bounding box center [108, 97] width 7 height 9
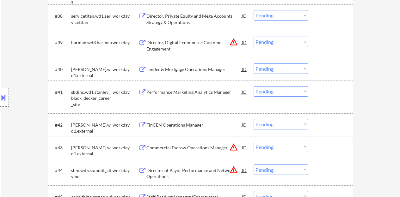
scroll to position [1138, 0]
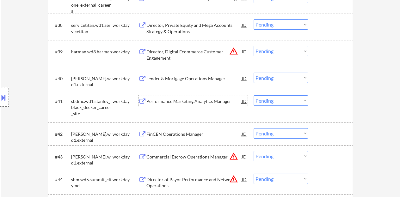
click at [208, 103] on div "Performance Marketing Analytics Manager" at bounding box center [193, 101] width 95 height 6
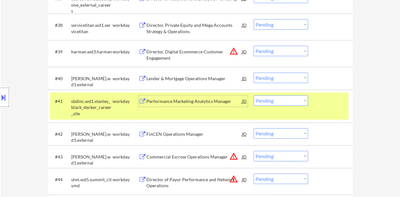
click at [273, 101] on select "Choose an option... Pending Applied Excluded (Questions) Excluded (Expired) Exc…" at bounding box center [281, 100] width 54 height 10
click at [254, 95] on select "Choose an option... Pending Applied Excluded (Questions) Excluded (Expired) Exc…" at bounding box center [281, 100] width 54 height 10
select select ""pending""
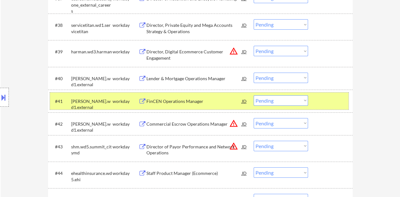
click at [344, 100] on div at bounding box center [331, 100] width 28 height 11
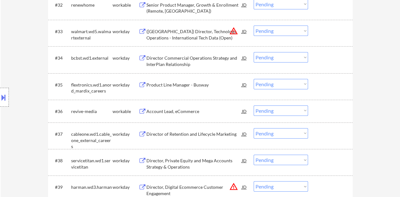
scroll to position [1012, 0]
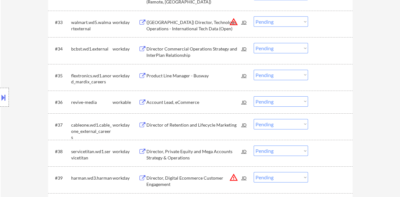
click at [185, 124] on div "Director of Retention and Lifecycle Marketing" at bounding box center [193, 125] width 95 height 6
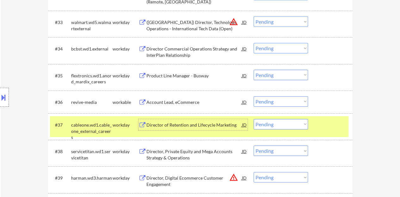
click at [292, 125] on select "Choose an option... Pending Applied Excluded (Questions) Excluded (Expired) Exc…" at bounding box center [281, 124] width 54 height 10
click at [254, 119] on select "Choose an option... Pending Applied Excluded (Questions) Excluded (Expired) Exc…" at bounding box center [281, 124] width 54 height 10
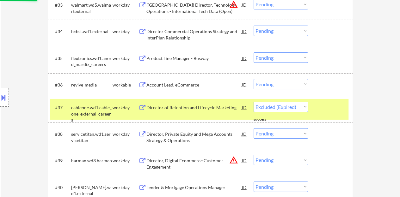
scroll to position [1043, 0]
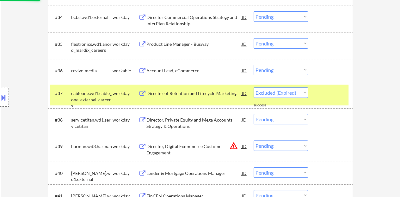
select select ""pending""
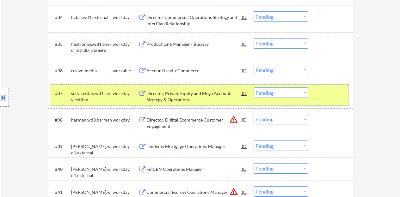
click at [328, 95] on div at bounding box center [331, 93] width 28 height 11
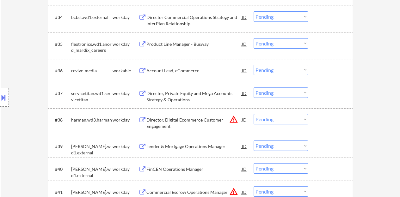
click at [160, 71] on div "Account Lead, eCommerce" at bounding box center [193, 71] width 95 height 6
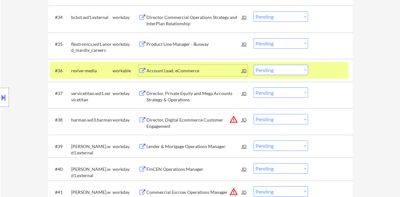
click at [281, 66] on select "Choose an option... Pending Applied Excluded (Questions) Excluded (Expired) Exc…" at bounding box center [281, 70] width 54 height 10
click at [254, 65] on select "Choose an option... Pending Applied Excluded (Questions) Excluded (Expired) Exc…" at bounding box center [281, 70] width 54 height 10
select select ""pending""
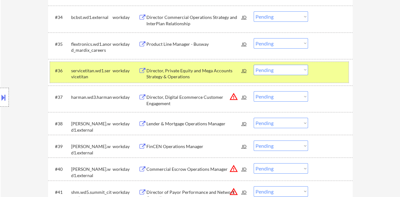
click at [328, 78] on div "#36 servicetitan.wd1.servicetitan workday Director, Private Equity and Mega Acc…" at bounding box center [199, 72] width 298 height 21
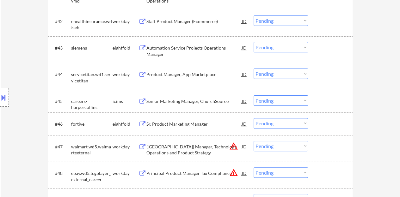
scroll to position [1233, 0]
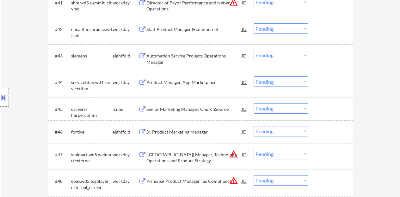
click at [196, 84] on div "Product Manager, App Marketplace" at bounding box center [193, 82] width 95 height 6
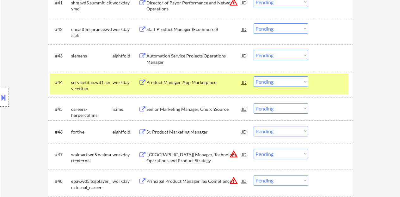
select select ""pending""
select select ""PLACEHOLDER_1427118222253""
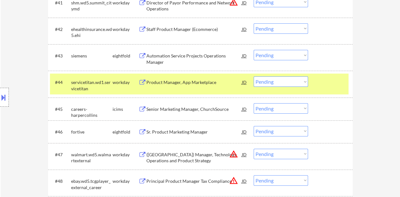
select select ""PLACEHOLDER_1427118222253""
select select ""pending""
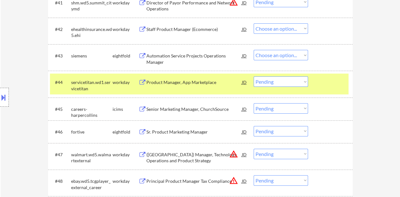
select select ""pending""
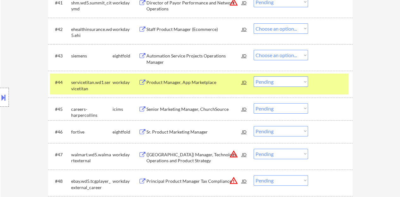
select select ""pending""
click at [286, 81] on select "Choose an option... Pending Applied Excluded (Questions) Excluded (Expired) Exc…" at bounding box center [281, 82] width 54 height 10
click at [254, 77] on select "Choose an option... Pending Applied Excluded (Questions) Excluded (Expired) Exc…" at bounding box center [281, 82] width 54 height 10
select select ""pending""
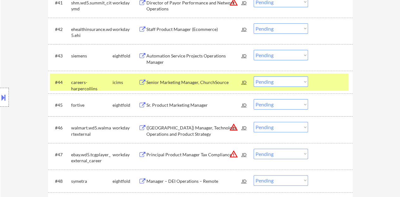
click at [325, 82] on div at bounding box center [331, 82] width 28 height 11
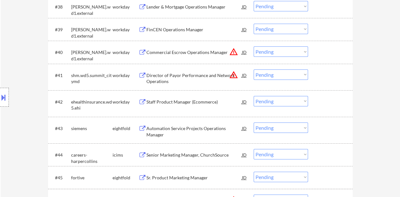
scroll to position [1170, 0]
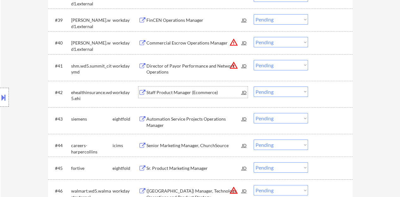
click at [196, 92] on div "Staff Product Manager (Ecommerce)" at bounding box center [193, 92] width 95 height 6
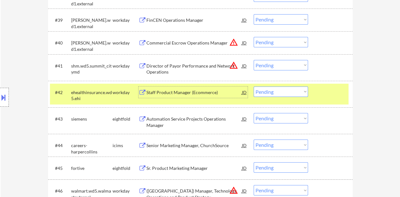
drag, startPoint x: 279, startPoint y: 89, endPoint x: 285, endPoint y: 96, distance: 10.1
click at [279, 89] on select "Choose an option... Pending Applied Excluded (Questions) Excluded (Expired) Exc…" at bounding box center [281, 92] width 54 height 10
click at [254, 87] on select "Choose an option... Pending Applied Excluded (Questions) Excluded (Expired) Exc…" at bounding box center [281, 92] width 54 height 10
select select ""pending""
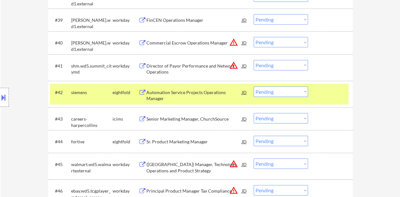
click at [342, 98] on div at bounding box center [331, 92] width 28 height 11
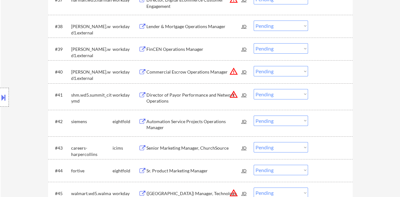
scroll to position [1107, 0]
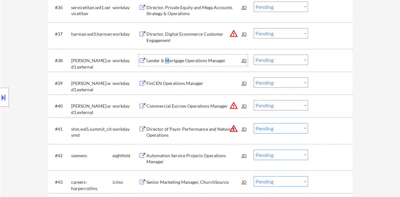
drag, startPoint x: 166, startPoint y: 59, endPoint x: 167, endPoint y: 55, distance: 4.8
click at [167, 55] on div "Lender & Mortgage Operations Manager" at bounding box center [193, 60] width 95 height 11
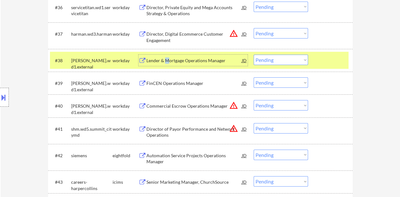
click at [298, 61] on select "Choose an option... Pending Applied Excluded (Questions) Excluded (Expired) Exc…" at bounding box center [281, 60] width 54 height 10
click at [254, 55] on select "Choose an option... Pending Applied Excluded (Questions) Excluded (Expired) Exc…" at bounding box center [281, 60] width 54 height 10
select select ""pending""
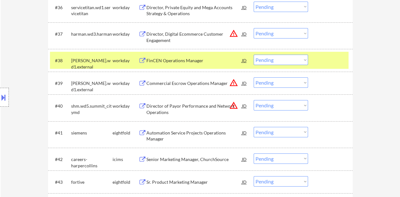
click at [326, 58] on div at bounding box center [331, 60] width 28 height 11
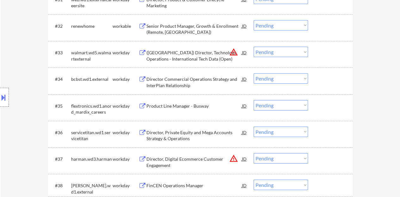
scroll to position [980, 0]
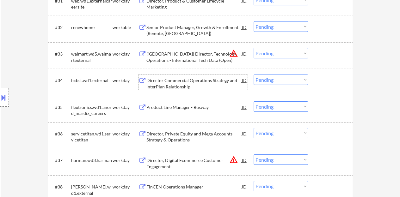
click at [188, 86] on div "Director Commercial Operations Strategy and InterPlan Relationship" at bounding box center [193, 83] width 95 height 12
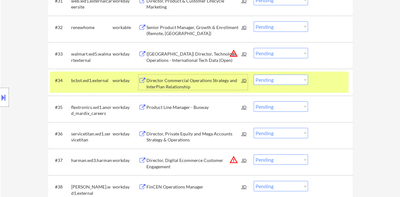
click at [267, 77] on select "Choose an option... Pending Applied Excluded (Questions) Excluded (Expired) Exc…" at bounding box center [281, 80] width 54 height 10
click at [254, 75] on select "Choose an option... Pending Applied Excluded (Questions) Excluded (Expired) Exc…" at bounding box center [281, 80] width 54 height 10
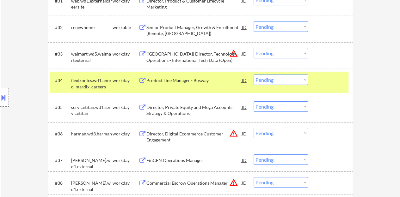
click at [175, 81] on div "Product Line Manager - Busway" at bounding box center [193, 80] width 95 height 6
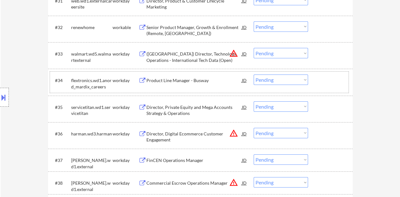
click at [329, 81] on div at bounding box center [331, 80] width 28 height 11
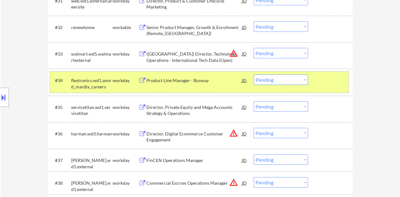
click at [266, 72] on div "#34 flextronics.wd1.anord_mardix_careers workday Product Line Manager - Busway …" at bounding box center [199, 82] width 298 height 21
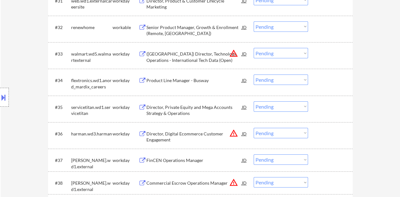
click at [269, 77] on select "Choose an option... Pending Applied Excluded (Questions) Excluded (Expired) Exc…" at bounding box center [281, 80] width 54 height 10
click at [254, 75] on select "Choose an option... Pending Applied Excluded (Questions) Excluded (Expired) Exc…" at bounding box center [281, 80] width 54 height 10
select select ""pending""
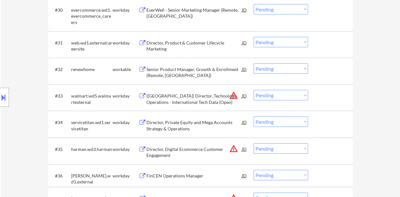
scroll to position [917, 0]
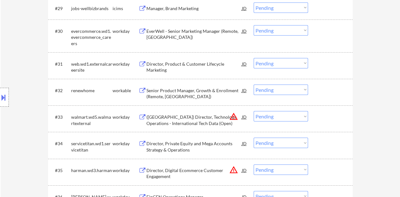
click at [175, 92] on div "Senior Product Manager, Growth & Enrollment (Remote, [GEOGRAPHIC_DATA])" at bounding box center [193, 94] width 95 height 12
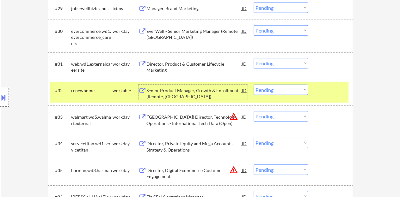
click at [296, 93] on select "Choose an option... Pending Applied Excluded (Questions) Excluded (Expired) Exc…" at bounding box center [281, 90] width 54 height 10
click at [254, 85] on select "Choose an option... Pending Applied Excluded (Questions) Excluded (Expired) Exc…" at bounding box center [281, 90] width 54 height 10
select select ""pending""
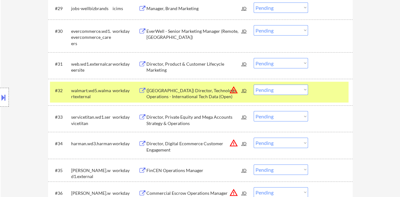
click at [324, 96] on div at bounding box center [331, 90] width 28 height 11
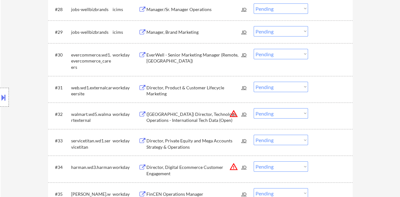
scroll to position [885, 0]
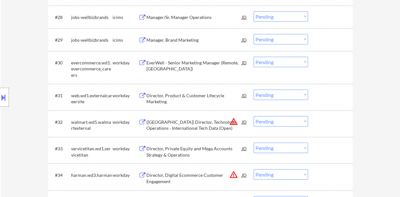
click at [194, 62] on div "EverWell - Senior Marketing Manager (Remote, [GEOGRAPHIC_DATA])" at bounding box center [193, 66] width 95 height 12
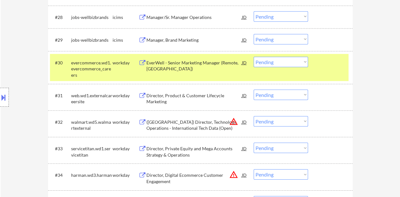
click at [263, 52] on div "#30 evercommerce.wd1.evercommerce_careers workday [PERSON_NAME] - Senior Market…" at bounding box center [200, 67] width 304 height 33
click at [269, 61] on select "Choose an option... Pending Applied Excluded (Questions) Excluded (Expired) Exc…" at bounding box center [281, 62] width 54 height 10
click at [254, 57] on select "Choose an option... Pending Applied Excluded (Questions) Excluded (Expired) Exc…" at bounding box center [281, 62] width 54 height 10
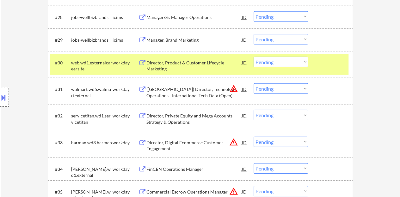
click at [180, 58] on div "Director, Product & Customer Lifecycle Marketing" at bounding box center [193, 64] width 95 height 15
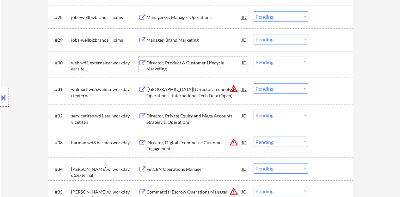
click at [318, 64] on div at bounding box center [331, 62] width 28 height 11
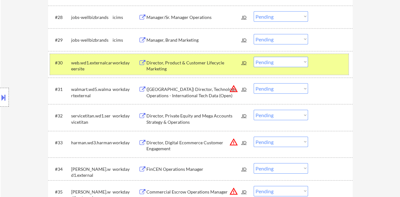
click at [268, 63] on select "Choose an option... Pending Applied Excluded (Questions) Excluded (Expired) Exc…" at bounding box center [281, 62] width 54 height 10
click at [254, 57] on select "Choose an option... Pending Applied Excluded (Questions) Excluded (Expired) Exc…" at bounding box center [281, 62] width 54 height 10
select select ""pending""
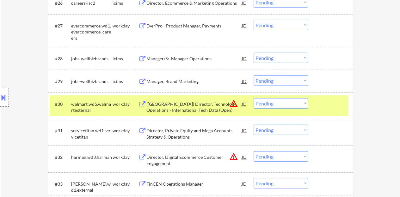
scroll to position [822, 0]
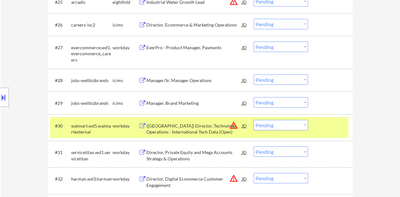
click at [316, 129] on div "#30 walmart.wd5.walmartexternal workday ([GEOGRAPHIC_DATA]) Director, Technolog…" at bounding box center [199, 127] width 298 height 21
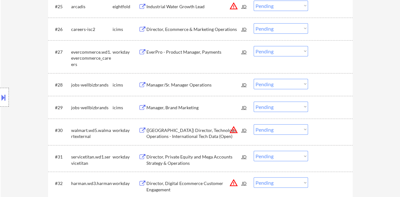
scroll to position [759, 0]
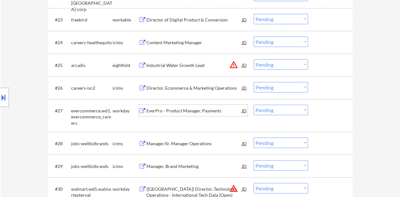
click at [197, 108] on div "EverPro - Product Manager, Payments" at bounding box center [193, 111] width 95 height 6
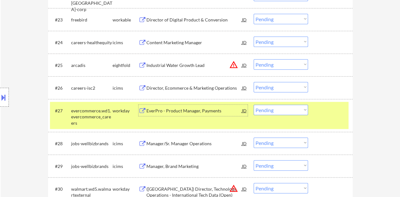
click at [274, 111] on select "Choose an option... Pending Applied Excluded (Questions) Excluded (Expired) Exc…" at bounding box center [281, 110] width 54 height 10
click at [254, 105] on select "Choose an option... Pending Applied Excluded (Questions) Excluded (Expired) Exc…" at bounding box center [281, 110] width 54 height 10
select select ""pending""
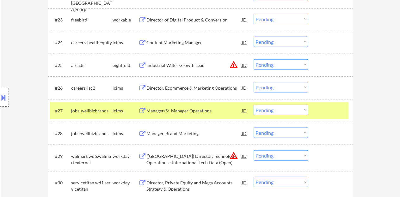
click at [321, 113] on div at bounding box center [331, 110] width 28 height 11
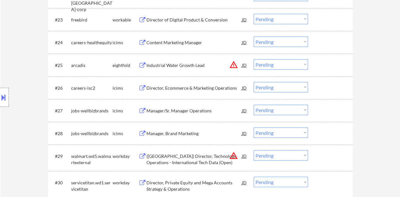
scroll to position [696, 0]
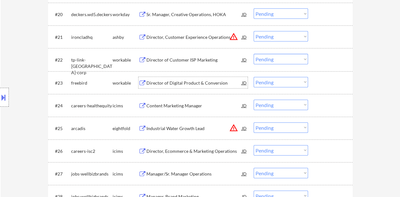
click at [184, 82] on div "Director of Digital Product & Conversion" at bounding box center [193, 83] width 95 height 6
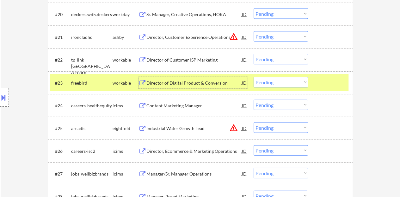
click at [264, 74] on div "#23 freebird workable Director of Digital Product & Conversion JD Choose an opt…" at bounding box center [199, 82] width 298 height 17
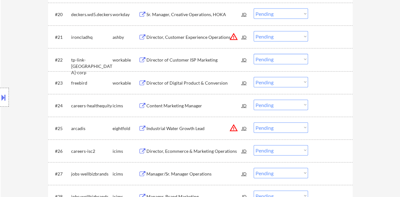
click at [266, 78] on select "Choose an option... Pending Applied Excluded (Questions) Excluded (Expired) Exc…" at bounding box center [281, 82] width 54 height 10
click at [254, 77] on select "Choose an option... Pending Applied Excluded (Questions) Excluded (Expired) Exc…" at bounding box center [281, 82] width 54 height 10
select select ""pending""
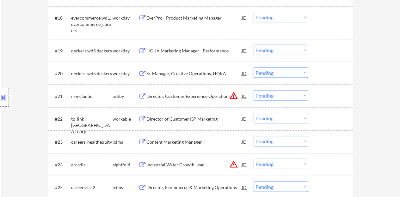
scroll to position [601, 0]
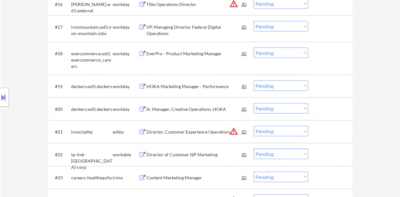
click at [200, 88] on div "HOKA Marketing Manager - Performance" at bounding box center [193, 86] width 95 height 6
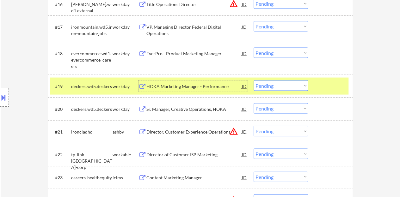
click at [269, 86] on select "Choose an option... Pending Applied Excluded (Questions) Excluded (Expired) Exc…" at bounding box center [281, 86] width 54 height 10
drag, startPoint x: 275, startPoint y: 84, endPoint x: 277, endPoint y: 88, distance: 4.0
click at [275, 84] on select "Choose an option... Pending Applied Excluded (Questions) Excluded (Expired) Exc…" at bounding box center [281, 86] width 54 height 10
click at [254, 81] on select "Choose an option... Pending Applied Excluded (Questions) Excluded (Expired) Exc…" at bounding box center [281, 86] width 54 height 10
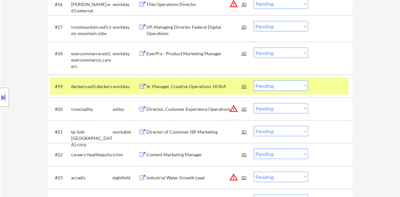
click at [302, 82] on select "Choose an option... Pending Applied Excluded (Questions) Excluded (Expired) Exc…" at bounding box center [281, 86] width 54 height 10
click at [254, 81] on select "Choose an option... Pending Applied Excluded (Questions) Excluded (Expired) Exc…" at bounding box center [281, 86] width 54 height 10
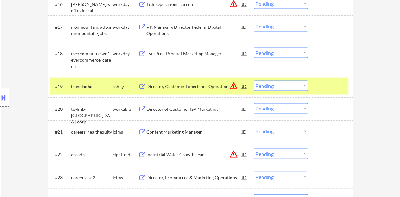
click at [182, 89] on div "Director, Customer Experience Operations" at bounding box center [193, 86] width 95 height 6
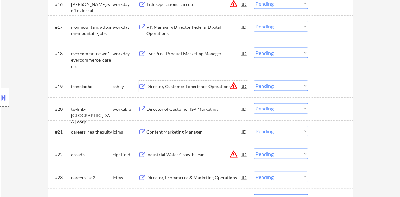
click at [320, 89] on div at bounding box center [331, 86] width 28 height 11
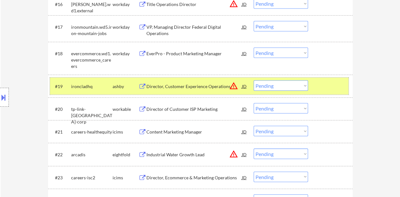
click at [283, 88] on select "Choose an option... Pending Applied Excluded (Questions) Excluded (Expired) Exc…" at bounding box center [281, 86] width 54 height 10
click at [254, 81] on select "Choose an option... Pending Applied Excluded (Questions) Excluded (Expired) Exc…" at bounding box center [281, 86] width 54 height 10
select select ""pending""
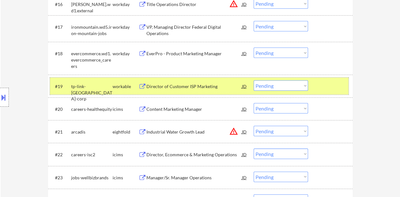
click at [338, 79] on div "#19 tp-link-[GEOGRAPHIC_DATA]-corp workable Director of Customer ISP Marketing …" at bounding box center [199, 86] width 298 height 17
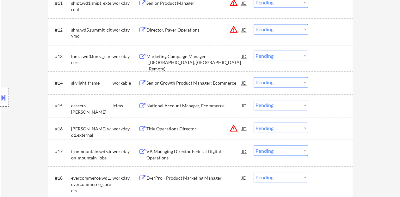
scroll to position [443, 0]
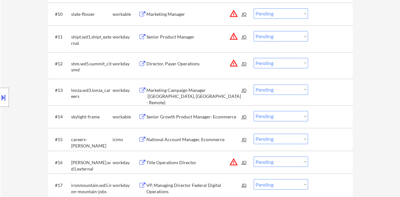
click at [171, 61] on div "Director, Payer Operations" at bounding box center [193, 64] width 95 height 6
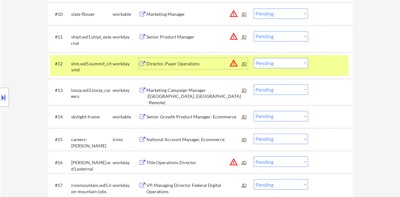
click at [273, 57] on div "#12 shm.wd5.summit_citymd workday Director, Payer Operations JD warning_amber C…" at bounding box center [199, 65] width 298 height 21
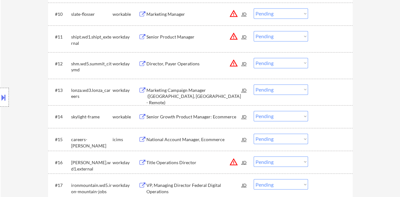
click at [276, 66] on select "Choose an option... Pending Applied Excluded (Questions) Excluded (Expired) Exc…" at bounding box center [281, 63] width 54 height 10
click at [254, 58] on select "Choose an option... Pending Applied Excluded (Questions) Excluded (Expired) Exc…" at bounding box center [281, 63] width 54 height 10
select select ""pending""
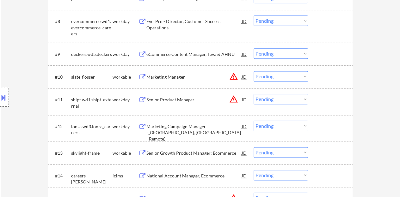
scroll to position [379, 0]
click at [175, 100] on div "Senior Product Manager" at bounding box center [193, 100] width 95 height 6
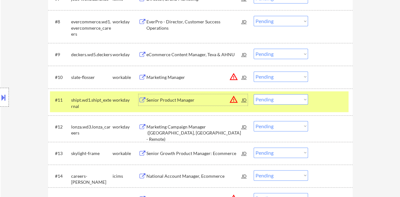
click at [267, 97] on select "Choose an option... Pending Applied Excluded (Questions) Excluded (Expired) Exc…" at bounding box center [281, 99] width 54 height 10
click at [254, 94] on select "Choose an option... Pending Applied Excluded (Questions) Excluded (Expired) Exc…" at bounding box center [281, 99] width 54 height 10
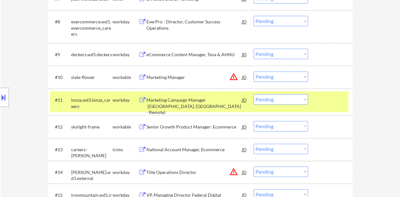
click at [194, 98] on div "Marketing Campaign Manager ([GEOGRAPHIC_DATA], [GEOGRAPHIC_DATA] - Remote)" at bounding box center [193, 106] width 95 height 19
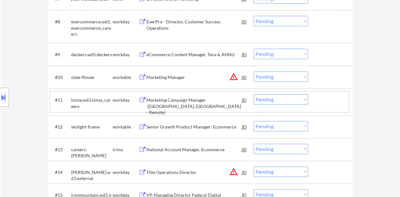
click at [322, 107] on div "#11 lonza.wd3.lonza_careers workday Marketing Campaign Manager ([GEOGRAPHIC_DAT…" at bounding box center [199, 101] width 298 height 21
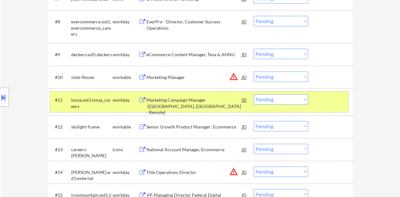
click at [276, 104] on select "Choose an option... Pending Applied Excluded (Questions) Excluded (Expired) Exc…" at bounding box center [281, 99] width 54 height 10
click at [254, 94] on select "Choose an option... Pending Applied Excluded (Questions) Excluded (Expired) Exc…" at bounding box center [281, 99] width 54 height 10
select select ""pending""
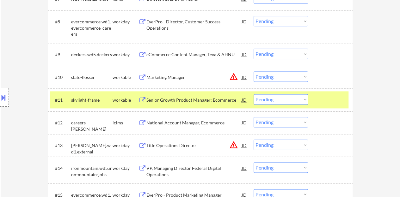
click at [317, 100] on div at bounding box center [331, 99] width 28 height 11
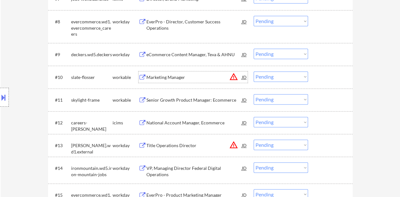
click at [165, 77] on div "Marketing Manager" at bounding box center [193, 77] width 95 height 6
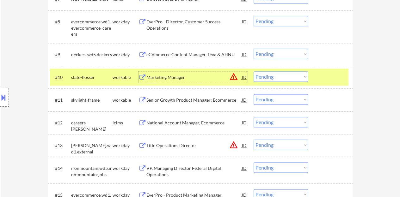
click at [283, 75] on select "Choose an option... Pending Applied Excluded (Questions) Excluded (Expired) Exc…" at bounding box center [281, 76] width 54 height 10
click at [254, 71] on select "Choose an option... Pending Applied Excluded (Questions) Excluded (Expired) Exc…" at bounding box center [281, 76] width 54 height 10
select select ""pending""
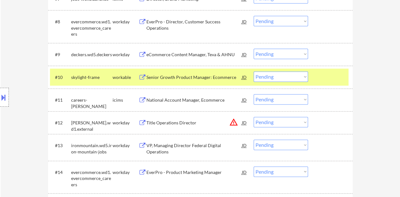
click at [319, 79] on div at bounding box center [331, 76] width 28 height 11
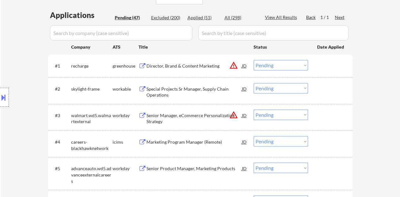
scroll to position [126, 0]
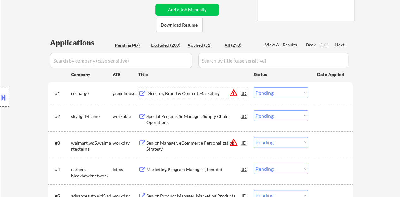
click at [173, 89] on div "Director, Brand & Content Marketing" at bounding box center [193, 93] width 95 height 11
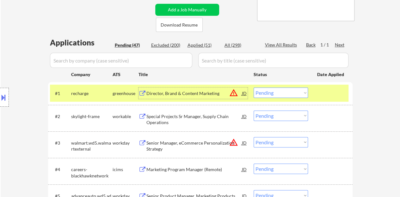
click at [284, 95] on select "Choose an option... Pending Applied Excluded (Questions) Excluded (Expired) Exc…" at bounding box center [281, 93] width 54 height 10
click at [254, 88] on select "Choose an option... Pending Applied Excluded (Questions) Excluded (Expired) Exc…" at bounding box center [281, 93] width 54 height 10
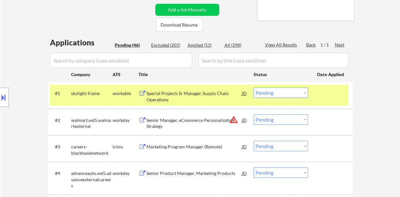
scroll to position [158, 0]
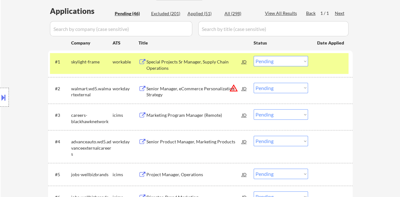
click at [175, 58] on div "Special Projects Sr Manager, Supply Chain Operations" at bounding box center [193, 63] width 95 height 15
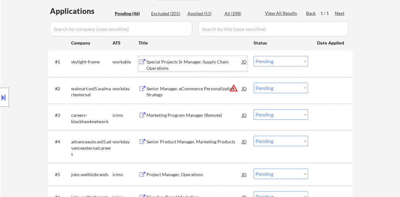
click at [327, 69] on div "#1 skylight-frame workable Special Projects Sr Manager, Supply Chain Operations…" at bounding box center [199, 63] width 298 height 21
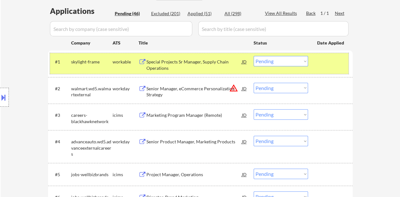
click at [282, 61] on select "Choose an option... Pending Applied Excluded (Questions) Excluded (Expired) Exc…" at bounding box center [281, 61] width 54 height 10
click at [254, 56] on select "Choose an option... Pending Applied Excluded (Questions) Excluded (Expired) Exc…" at bounding box center [281, 61] width 54 height 10
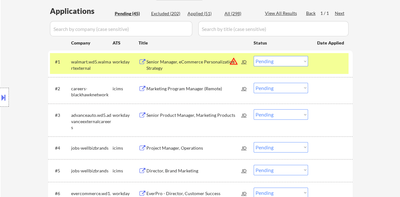
click at [192, 62] on div "Senior Manager, eCommerce Personalization Strategy" at bounding box center [193, 65] width 95 height 12
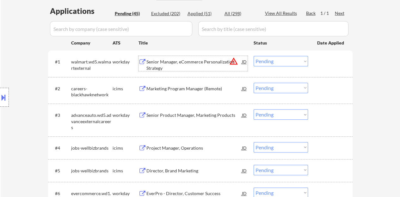
click at [330, 65] on div at bounding box center [331, 61] width 28 height 11
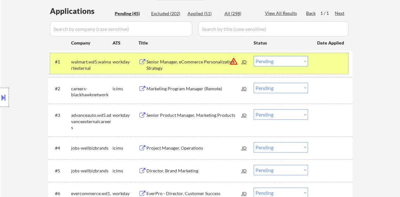
click at [278, 47] on div "Status" at bounding box center [281, 42] width 54 height 11
click at [281, 57] on select "Choose an option... Pending Applied Excluded (Questions) Excluded (Expired) Exc…" at bounding box center [281, 61] width 54 height 10
click at [254, 56] on select "Choose an option... Pending Applied Excluded (Questions) Excluded (Expired) Exc…" at bounding box center [281, 61] width 54 height 10
select select ""pending""
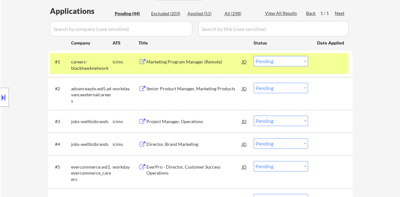
click at [328, 61] on div at bounding box center [331, 61] width 28 height 11
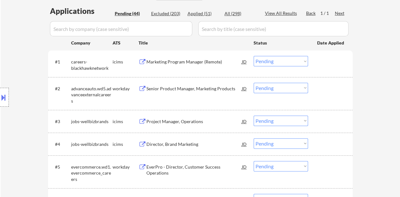
click at [210, 93] on div "Senior Product Manager, Marketing Products" at bounding box center [193, 88] width 95 height 11
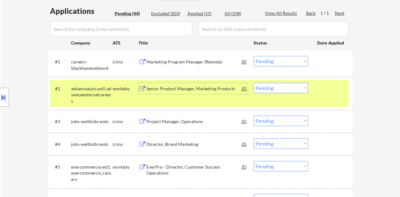
click at [0, 96] on button at bounding box center [3, 97] width 7 height 10
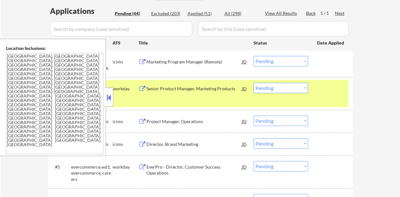
click at [109, 96] on button at bounding box center [108, 97] width 7 height 9
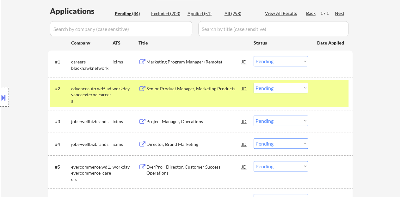
click at [276, 87] on select "Choose an option... Pending Applied Excluded (Questions) Excluded (Expired) Exc…" at bounding box center [281, 88] width 54 height 10
click at [254, 83] on select "Choose an option... Pending Applied Excluded (Questions) Excluded (Expired) Exc…" at bounding box center [281, 88] width 54 height 10
select select ""pending""
